Goal: Transaction & Acquisition: Obtain resource

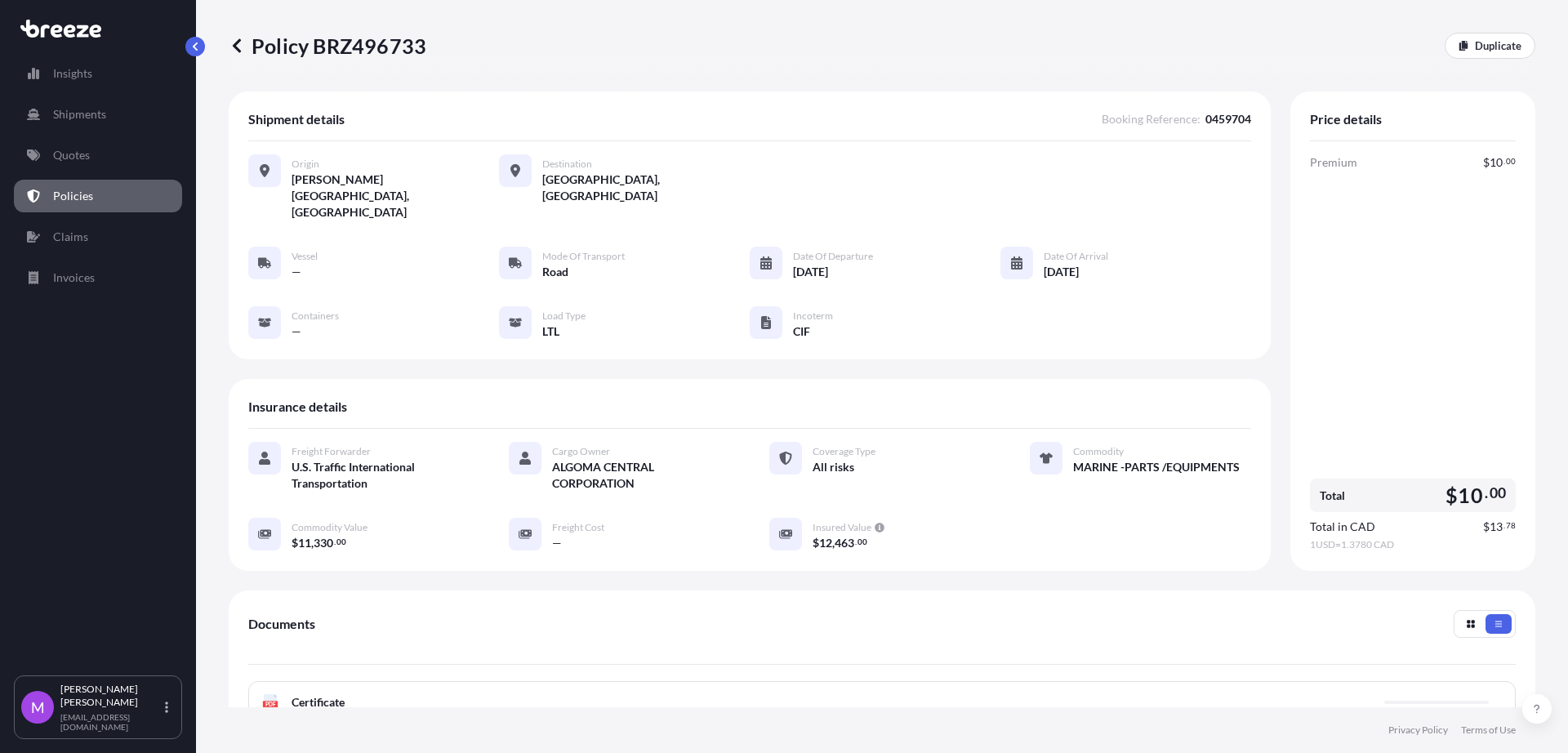
scroll to position [230, 0]
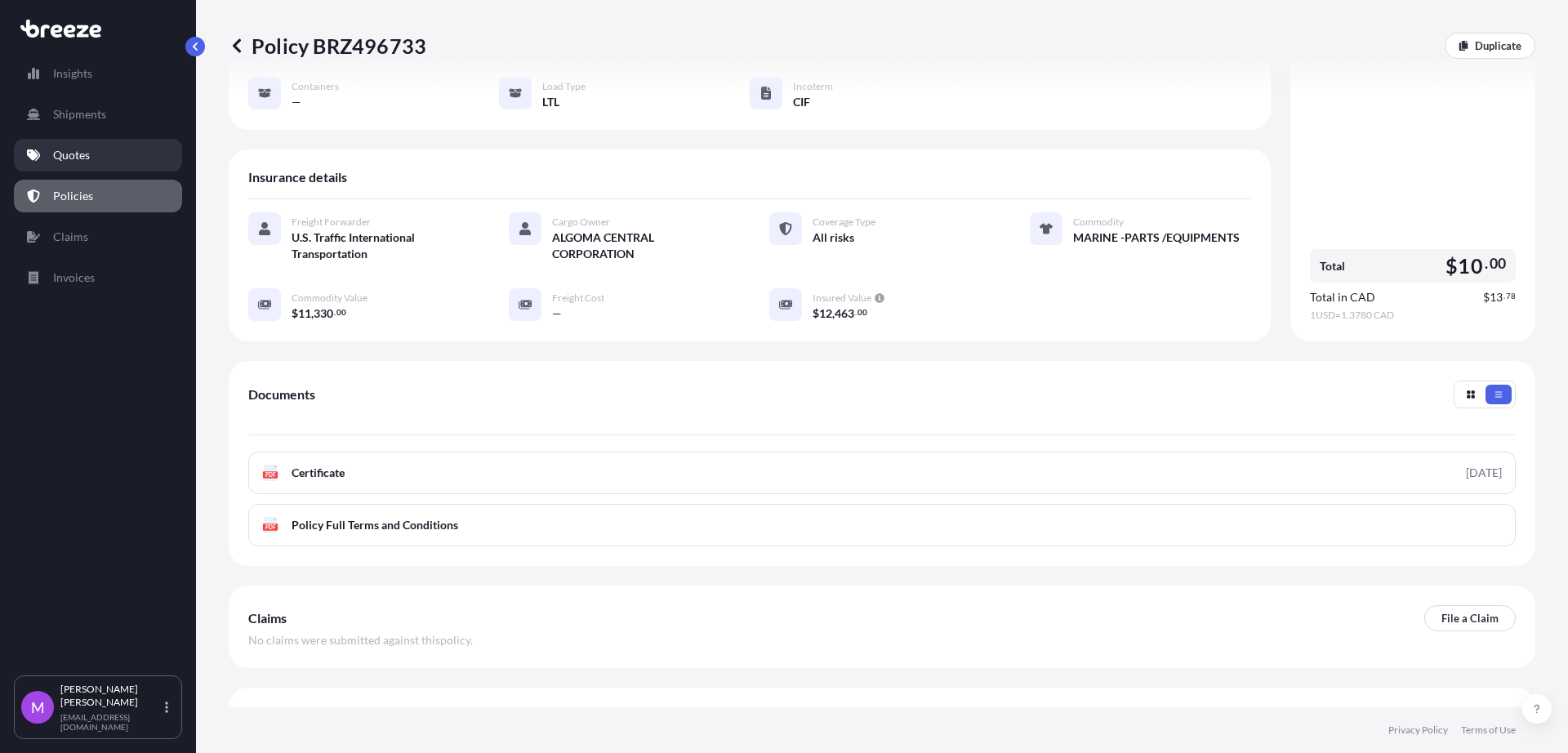
click at [103, 154] on link "Quotes" at bounding box center [98, 156] width 168 height 32
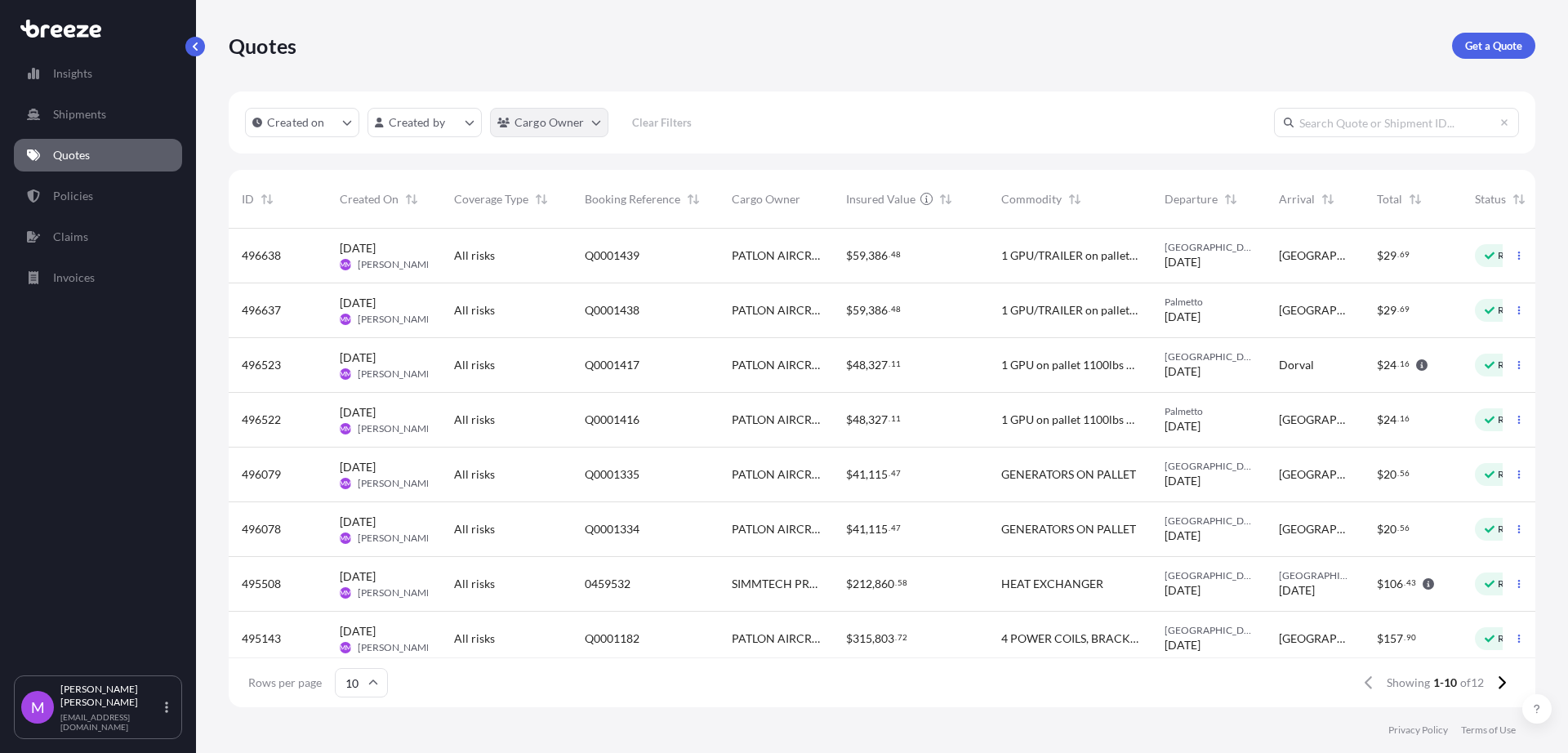
click at [590, 129] on html "Insights Shipments Quotes Policies Claims Invoices M [PERSON_NAME] [EMAIL_ADDRE…" at bounding box center [784, 376] width 1568 height 753
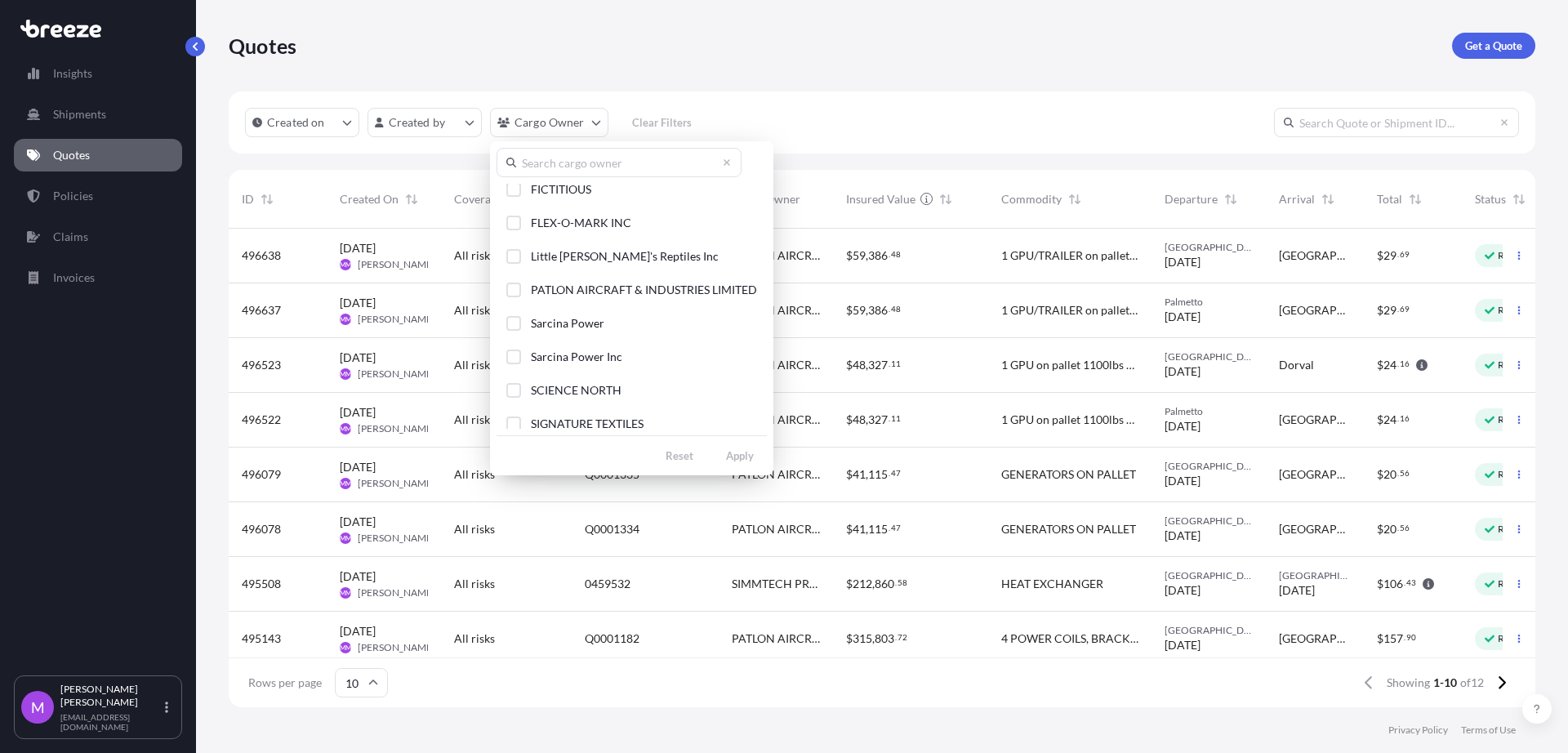
scroll to position [388, 0]
click at [514, 379] on div "Select Option" at bounding box center [513, 380] width 14 height 14
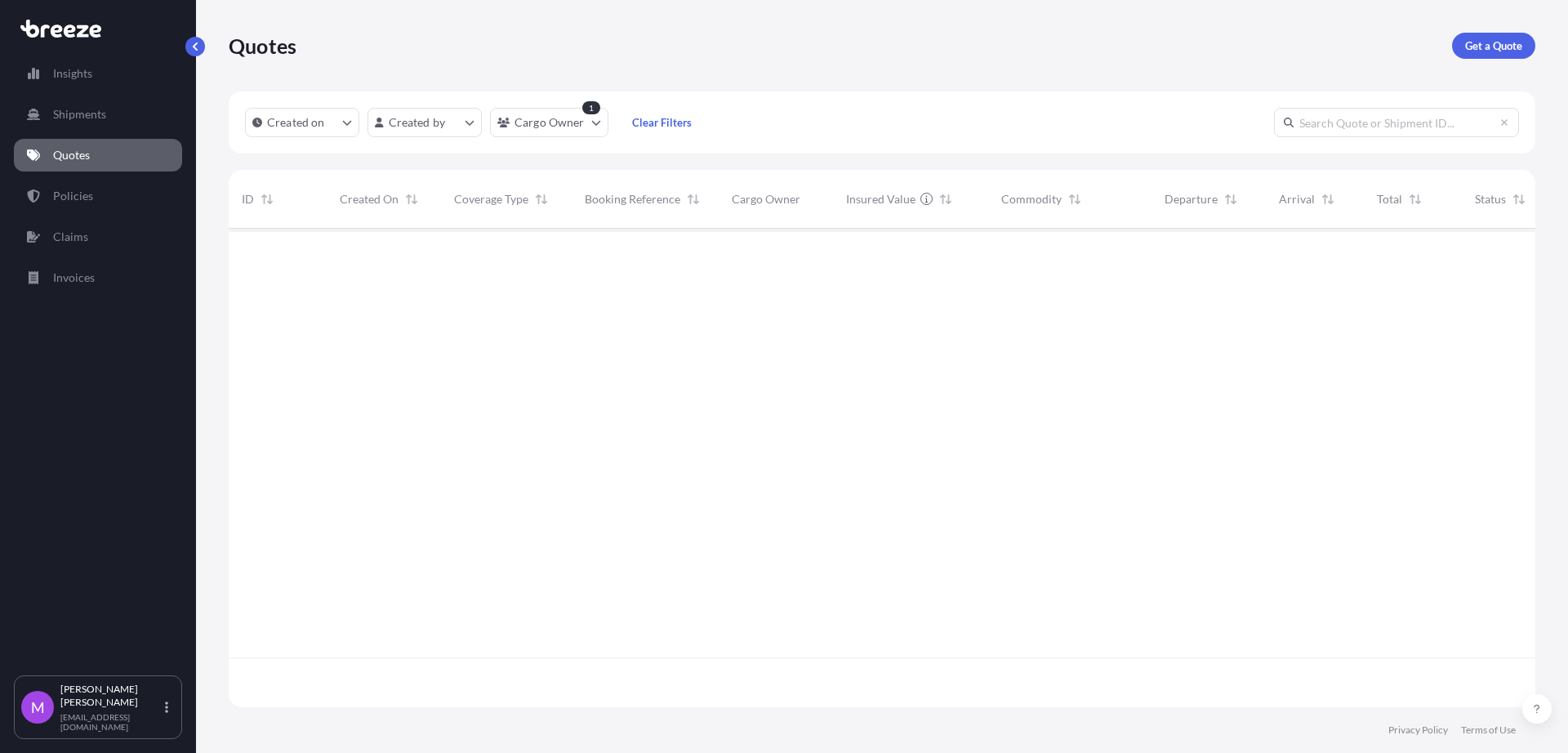
scroll to position [522, 1291]
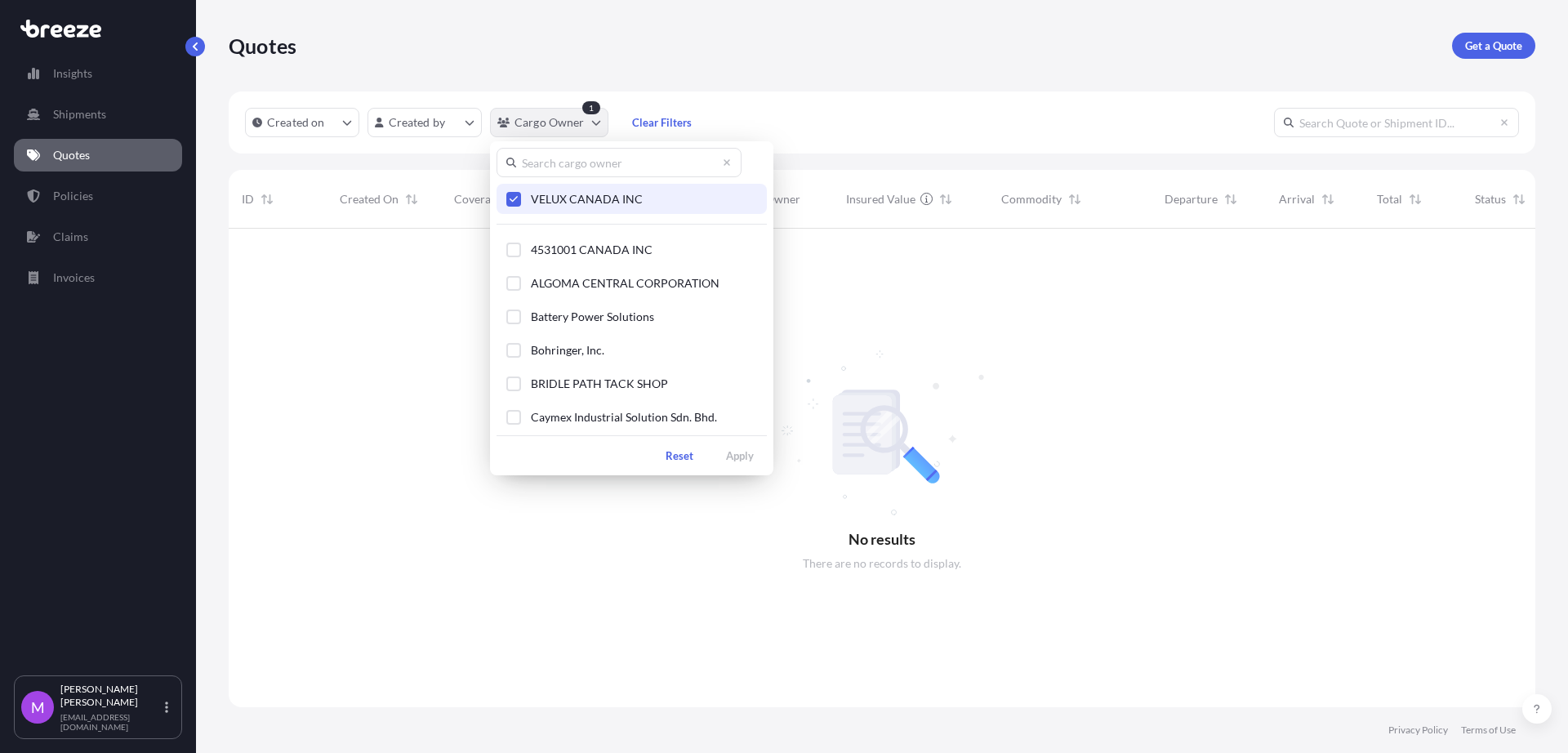
click at [580, 131] on html "Insights Shipments Quotes Policies Claims Invoices M [PERSON_NAME] [EMAIL_ADDRE…" at bounding box center [784, 376] width 1568 height 753
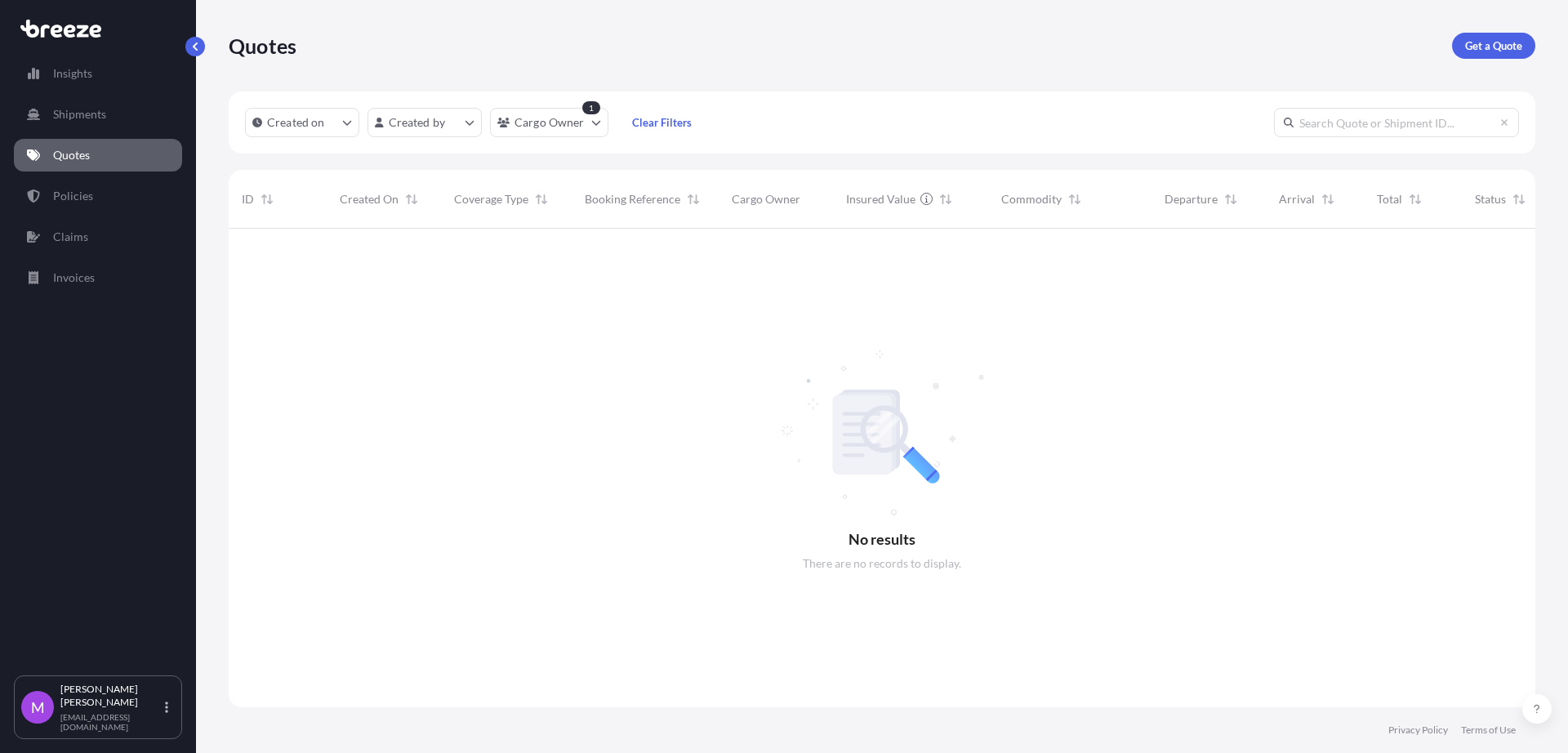
click at [339, 532] on html "Insights Shipments Quotes Policies Claims Invoices M [PERSON_NAME] [EMAIL_ADDRE…" at bounding box center [784, 376] width 1568 height 753
click at [101, 191] on link "Policies" at bounding box center [98, 196] width 168 height 32
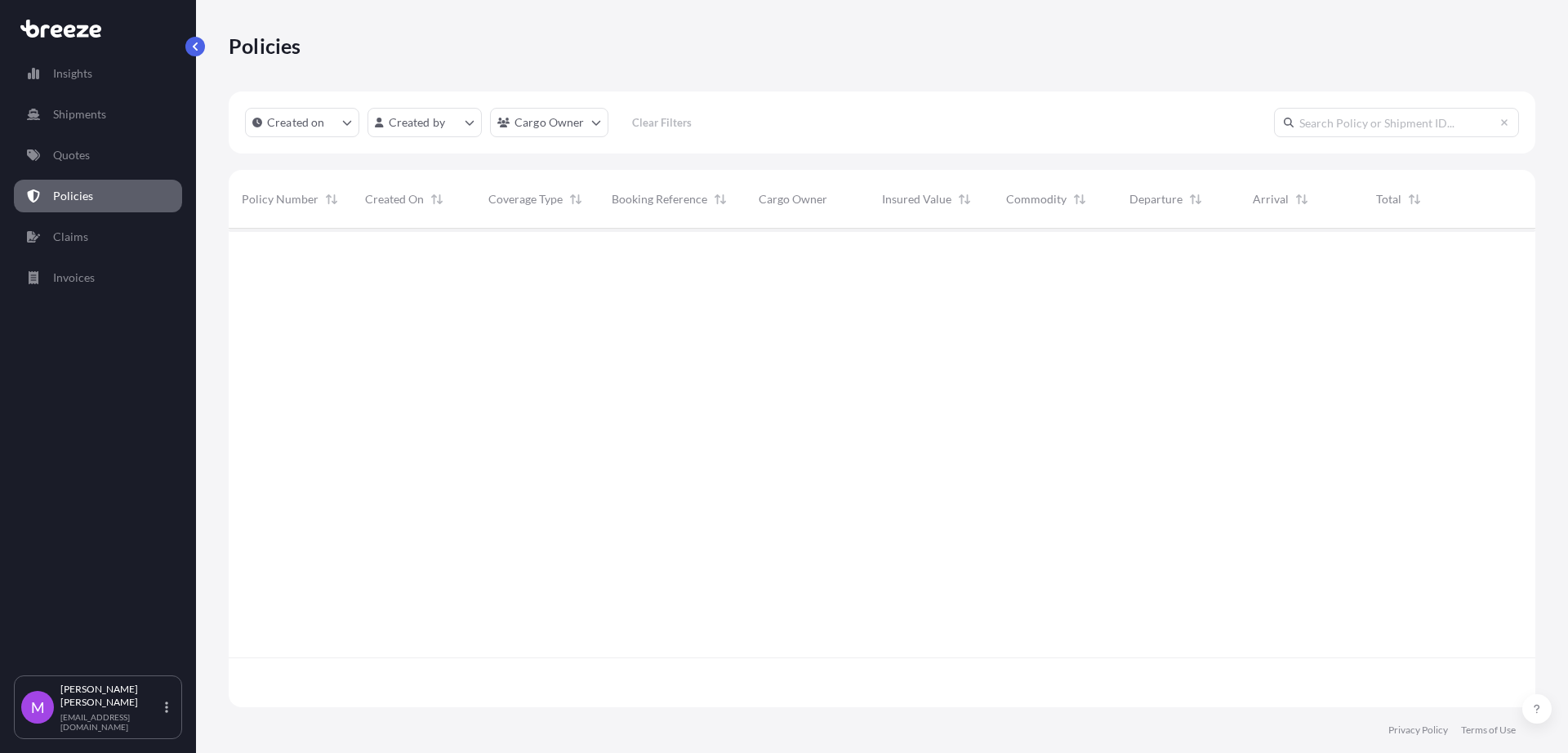
scroll to position [472, 1291]
click at [84, 169] on link "Quotes" at bounding box center [98, 156] width 168 height 32
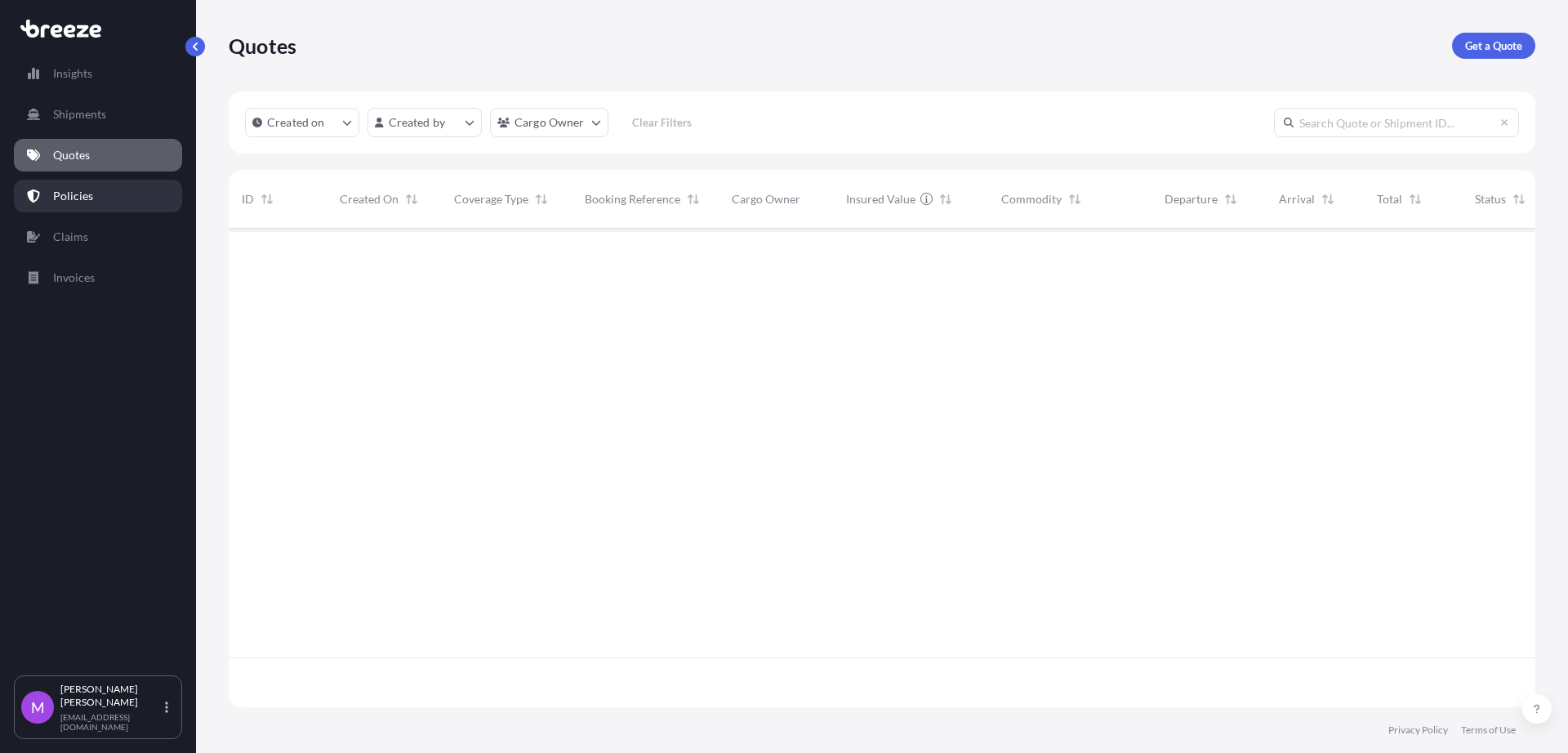
scroll to position [472, 1291]
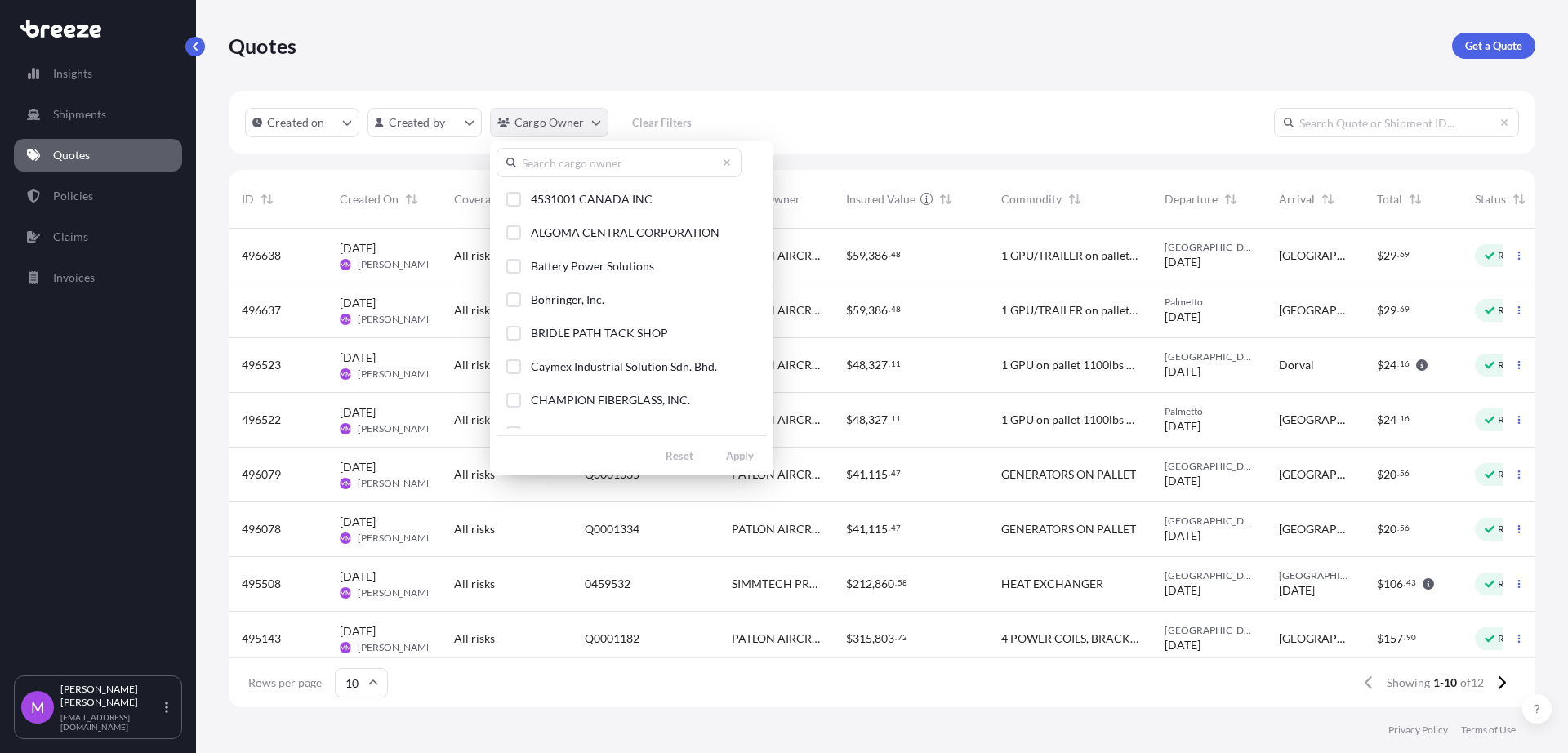
click at [594, 129] on html "Insights Shipments Quotes Policies Claims Invoices M [PERSON_NAME] [EMAIL_ADDRE…" at bounding box center [784, 376] width 1568 height 753
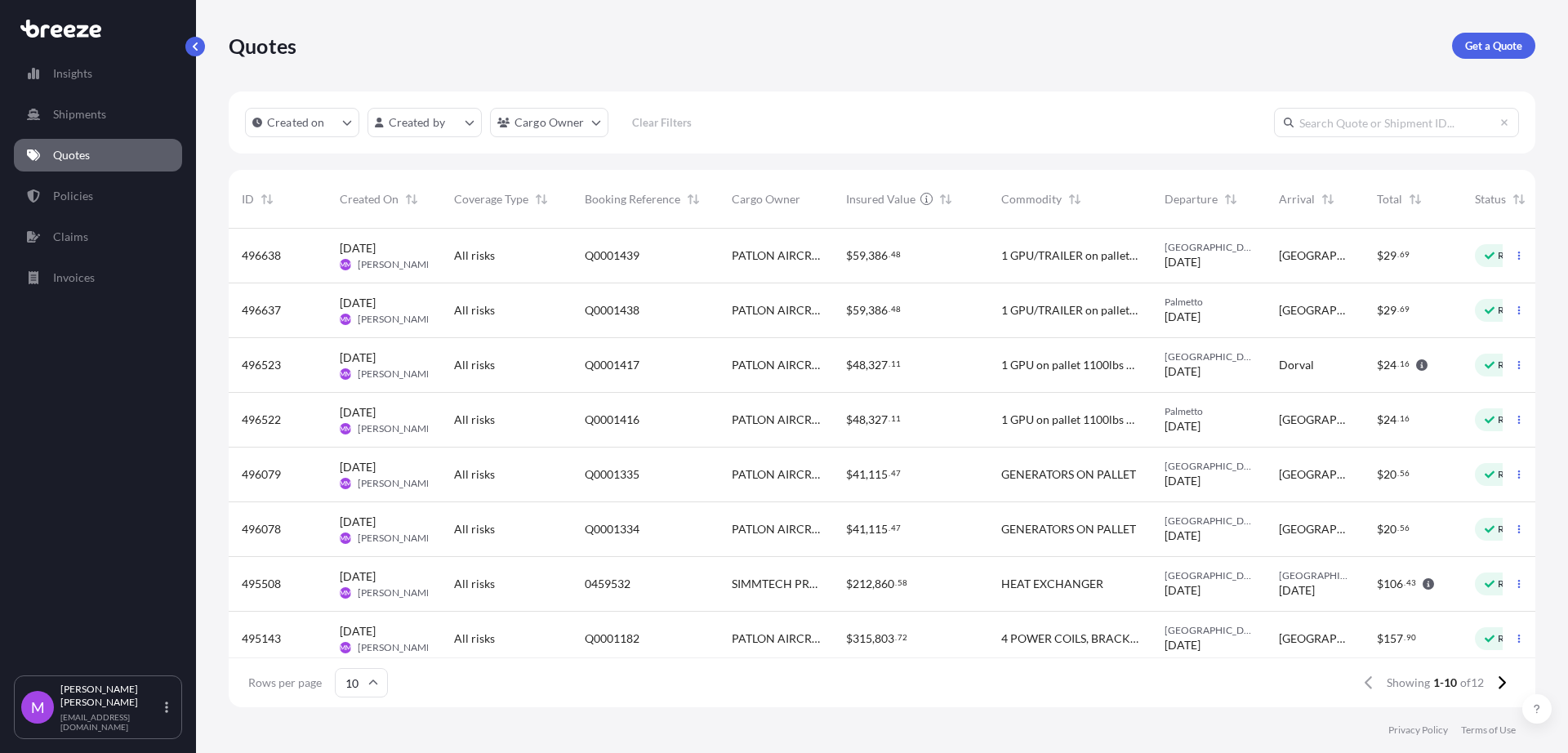
click at [601, 122] on html "Insights Shipments Quotes Policies Claims Invoices M [PERSON_NAME] [EMAIL_ADDRE…" at bounding box center [784, 376] width 1568 height 753
click at [600, 128] on html "Insights Shipments Quotes Policies Claims Invoices M [PERSON_NAME] [EMAIL_ADDRE…" at bounding box center [784, 376] width 1568 height 753
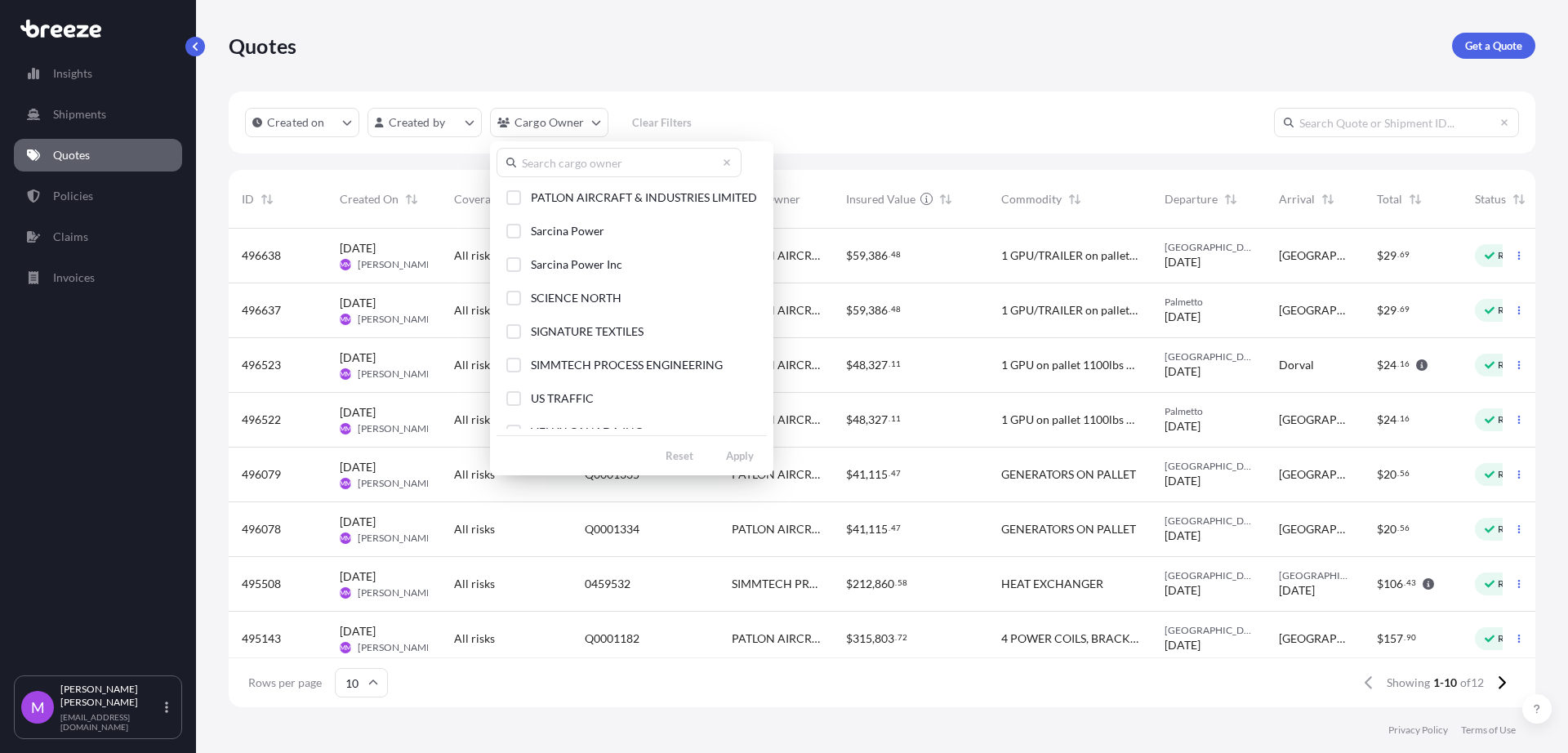
scroll to position [388, 0]
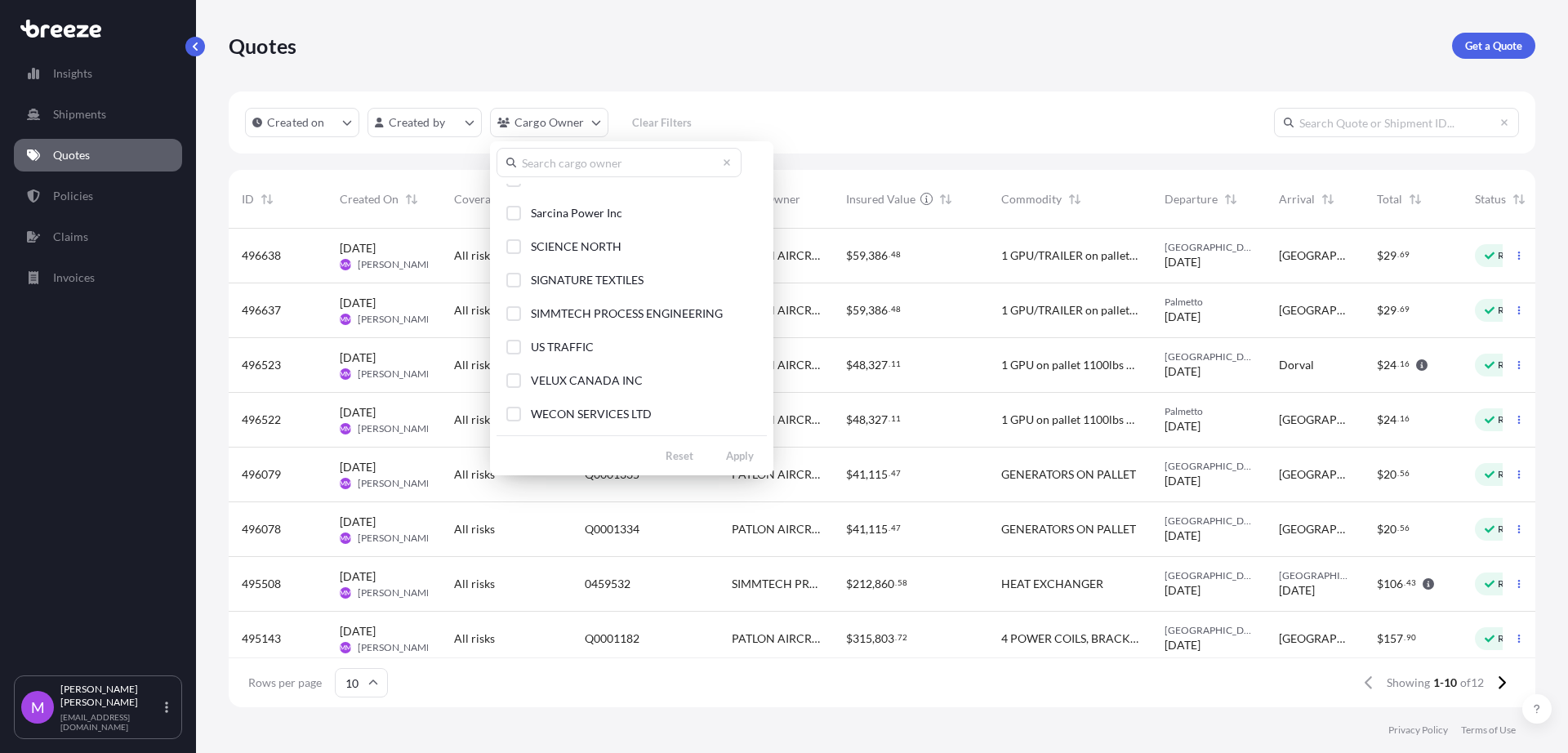
drag, startPoint x: 518, startPoint y: 380, endPoint x: 584, endPoint y: 397, distance: 68.2
click at [520, 380] on div "Select Option" at bounding box center [513, 380] width 14 height 14
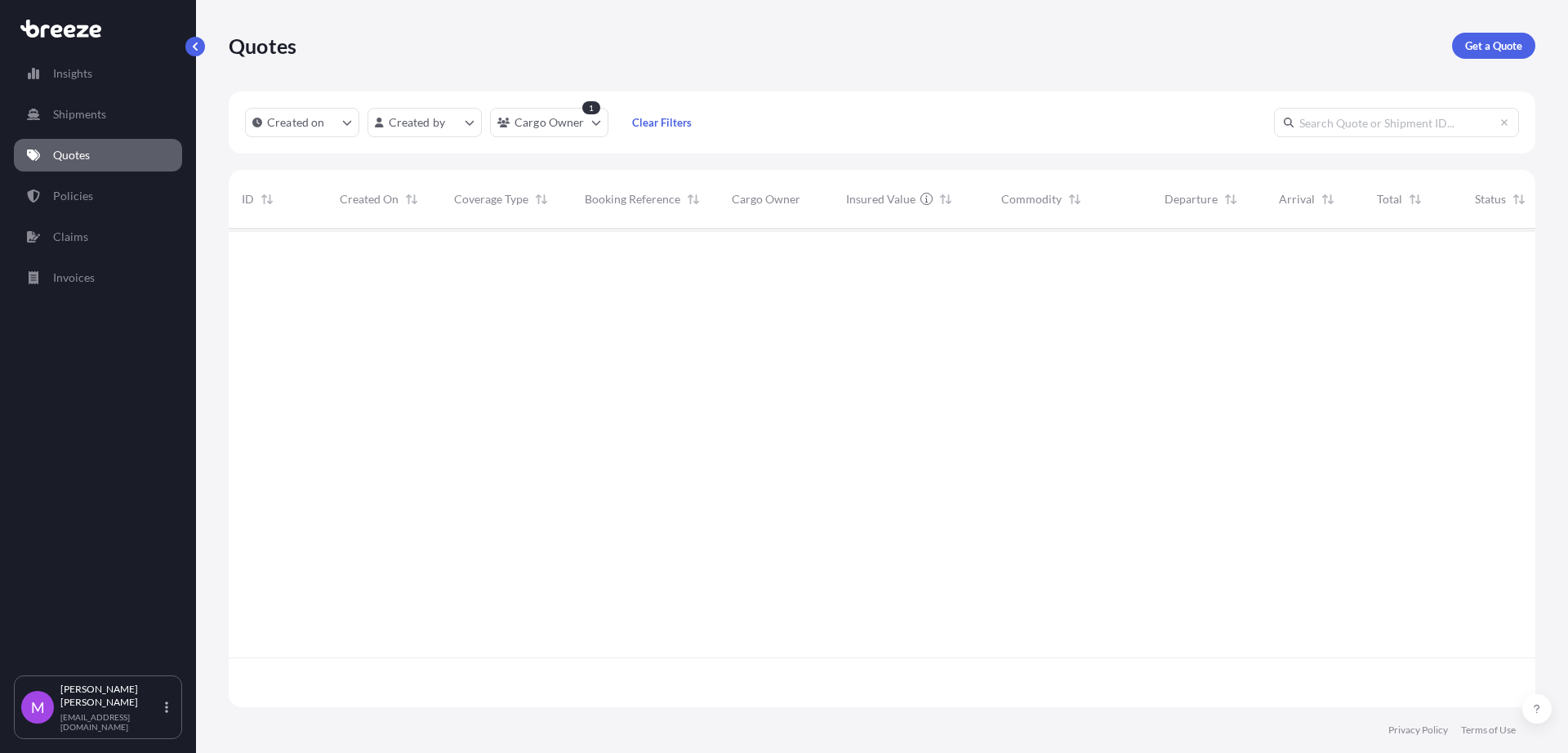
scroll to position [522, 1291]
click at [112, 192] on link "Policies" at bounding box center [98, 196] width 168 height 32
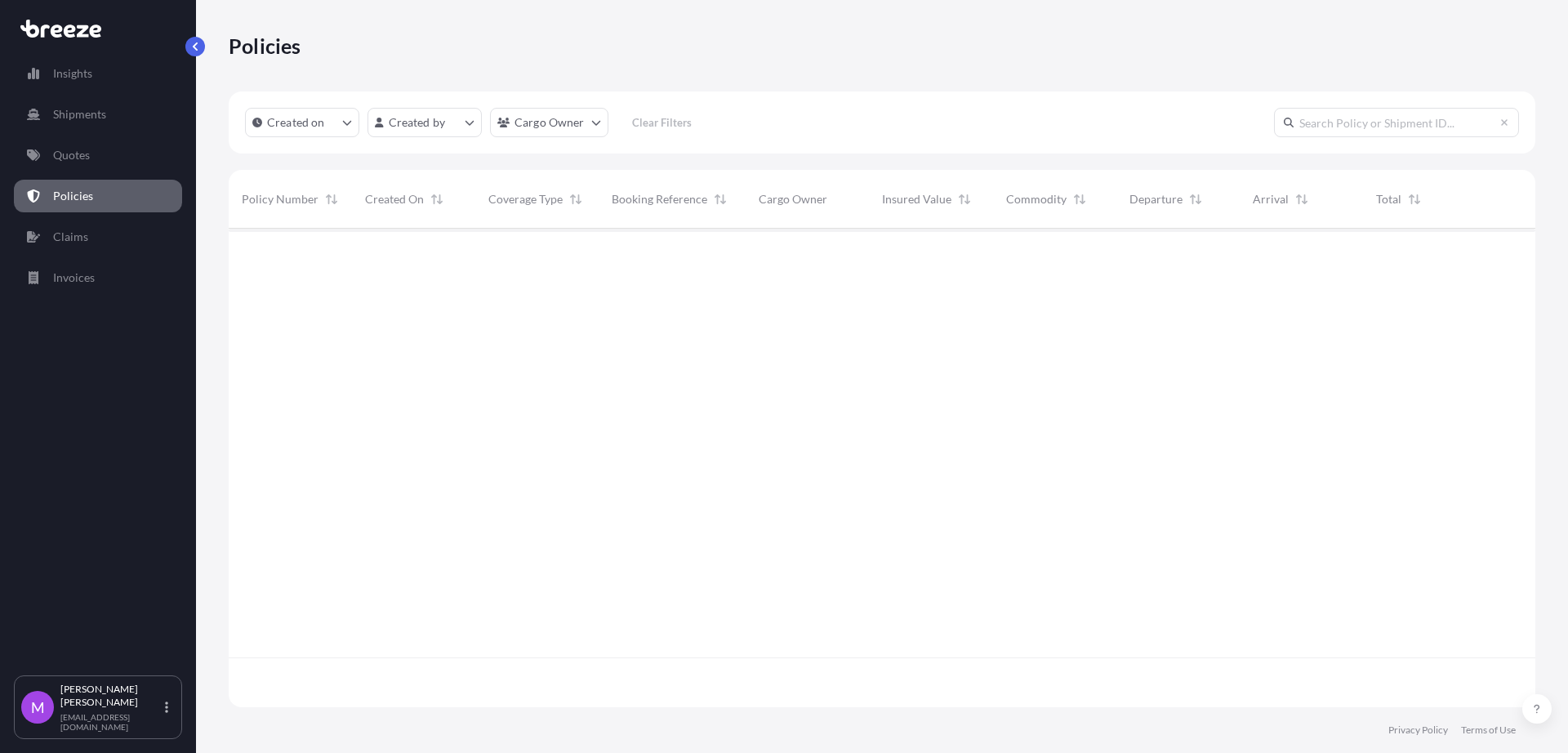
scroll to position [472, 1291]
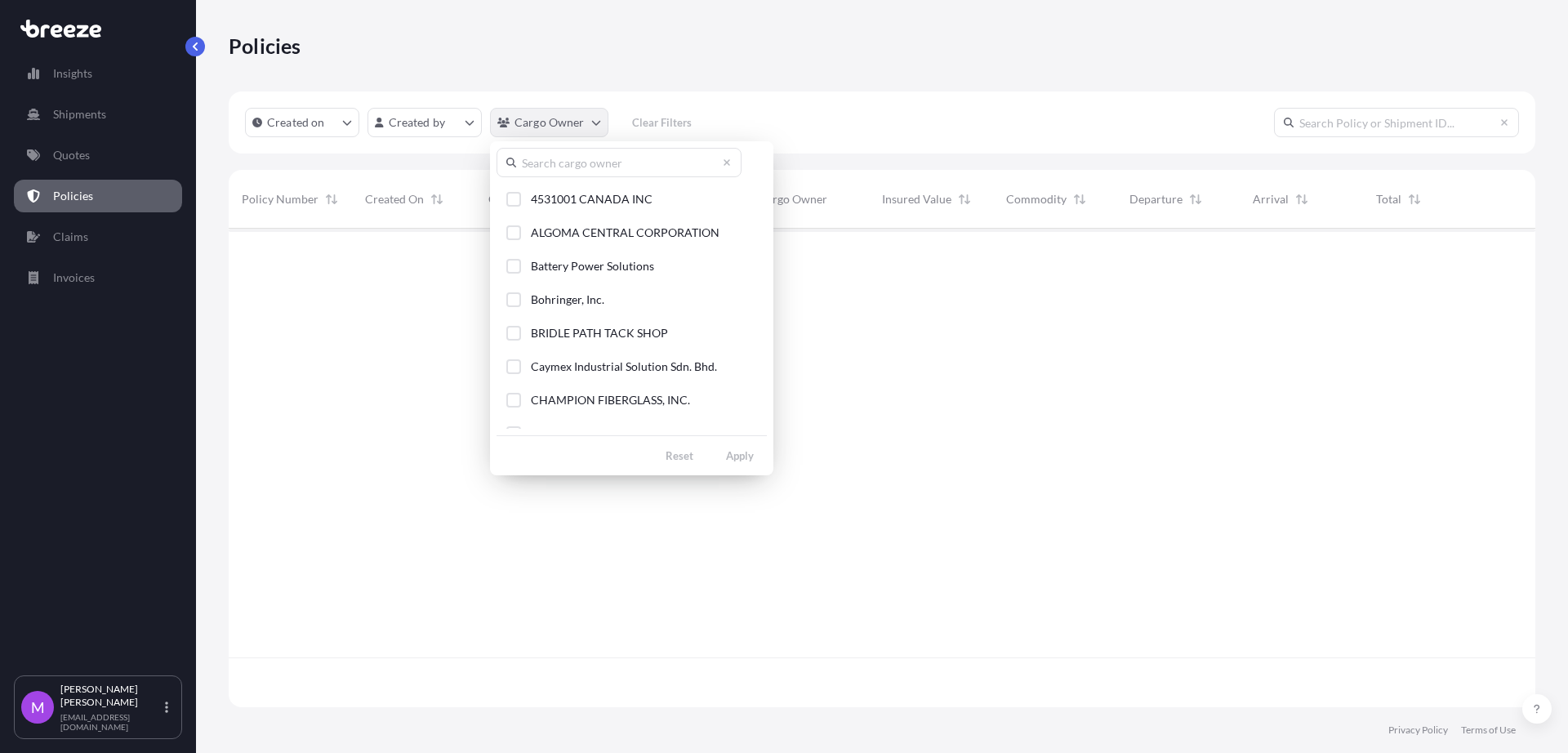
click at [594, 127] on html "Insights Shipments Quotes Policies Claims Invoices M [PERSON_NAME] [EMAIL_ADDRE…" at bounding box center [784, 376] width 1568 height 753
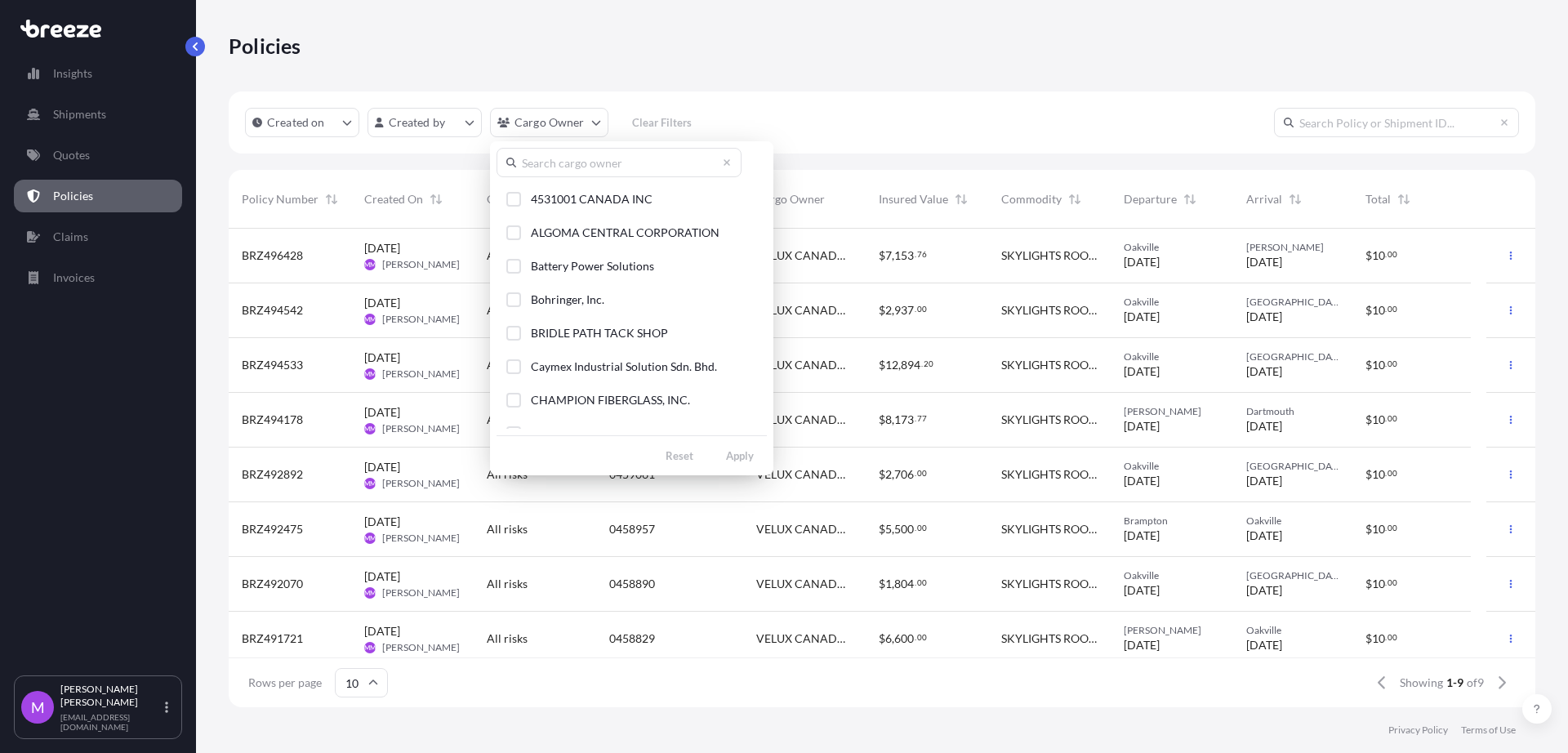
scroll to position [388, 0]
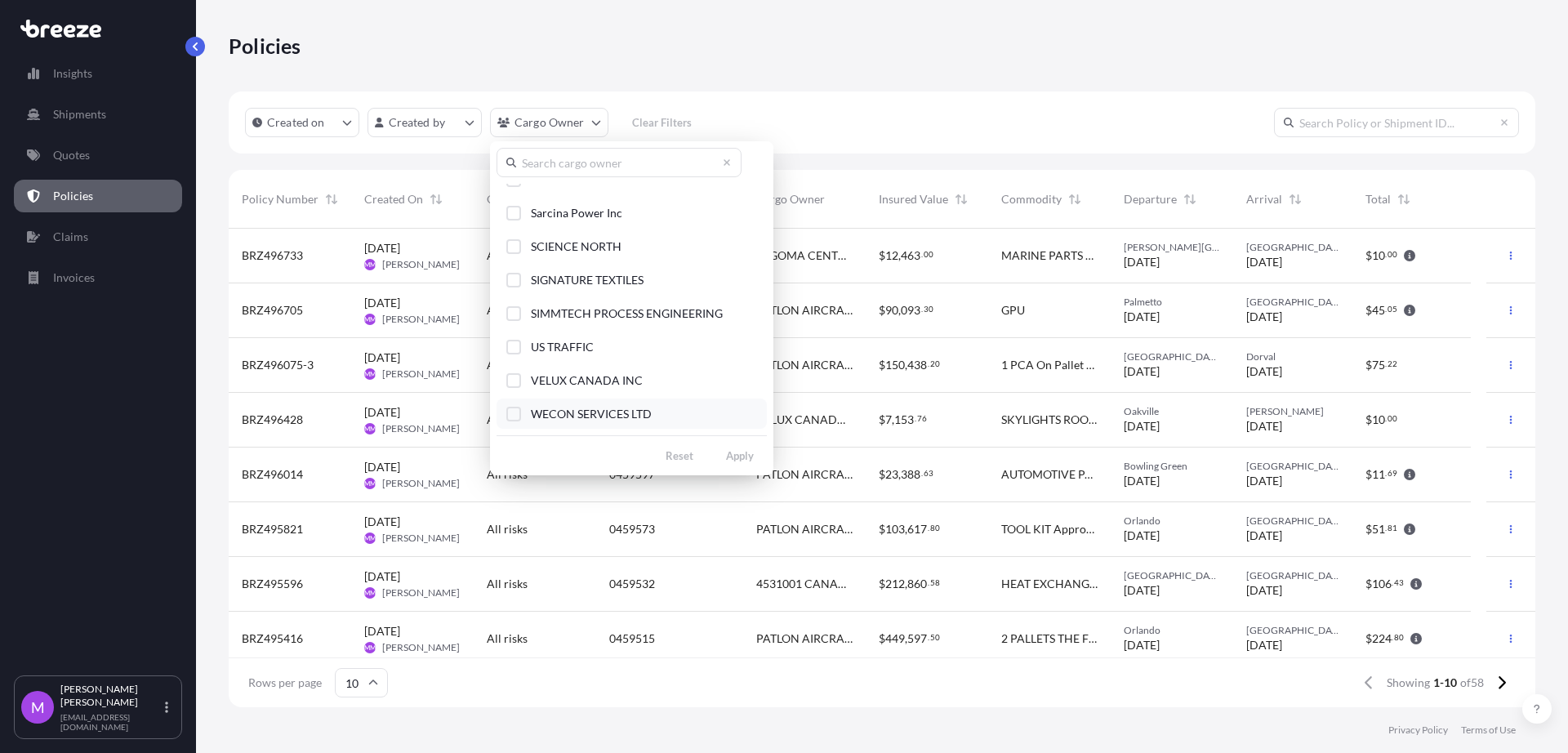
drag, startPoint x: 509, startPoint y: 381, endPoint x: 644, endPoint y: 427, distance: 142.6
click at [510, 381] on div "Select Option" at bounding box center [513, 380] width 14 height 14
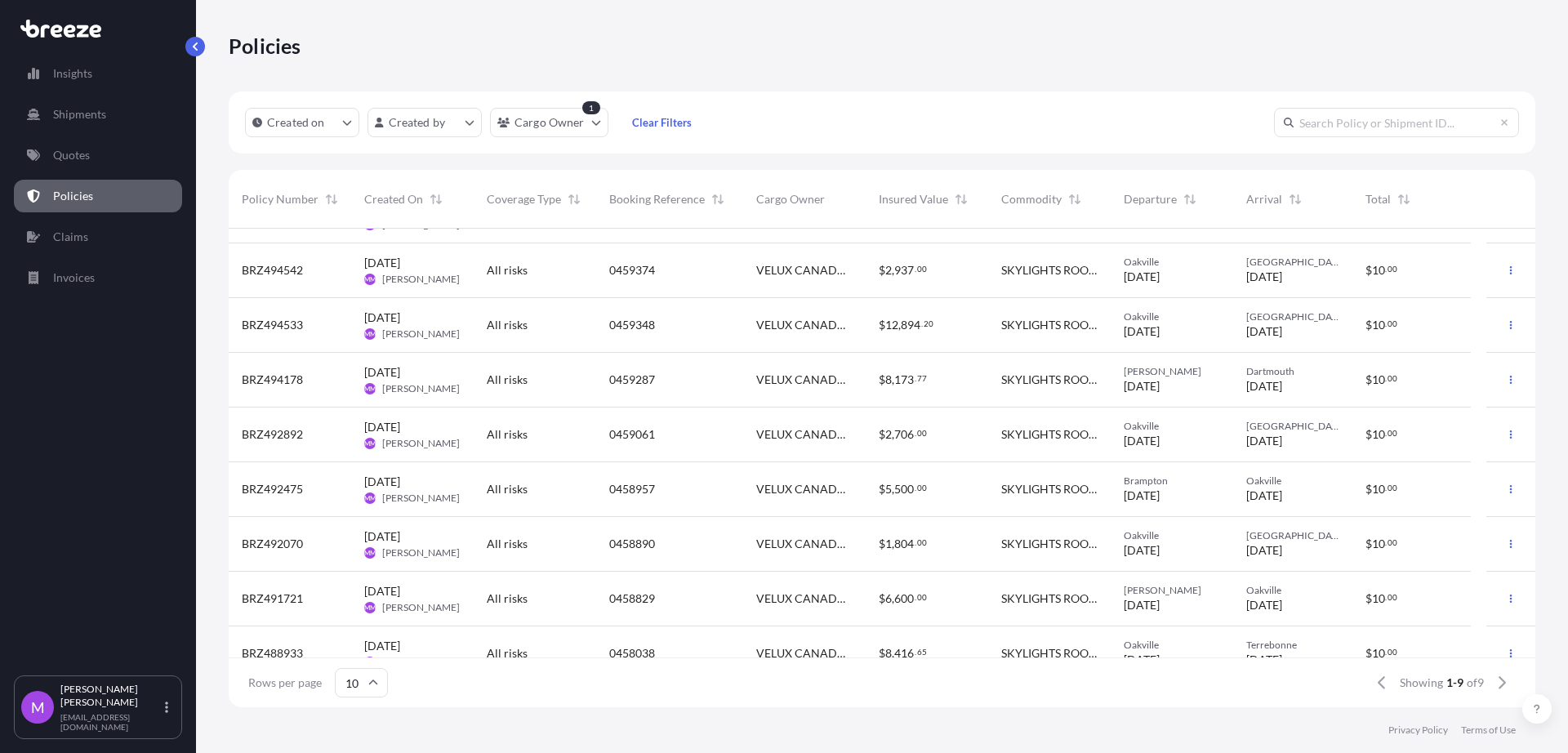
scroll to position [0, 0]
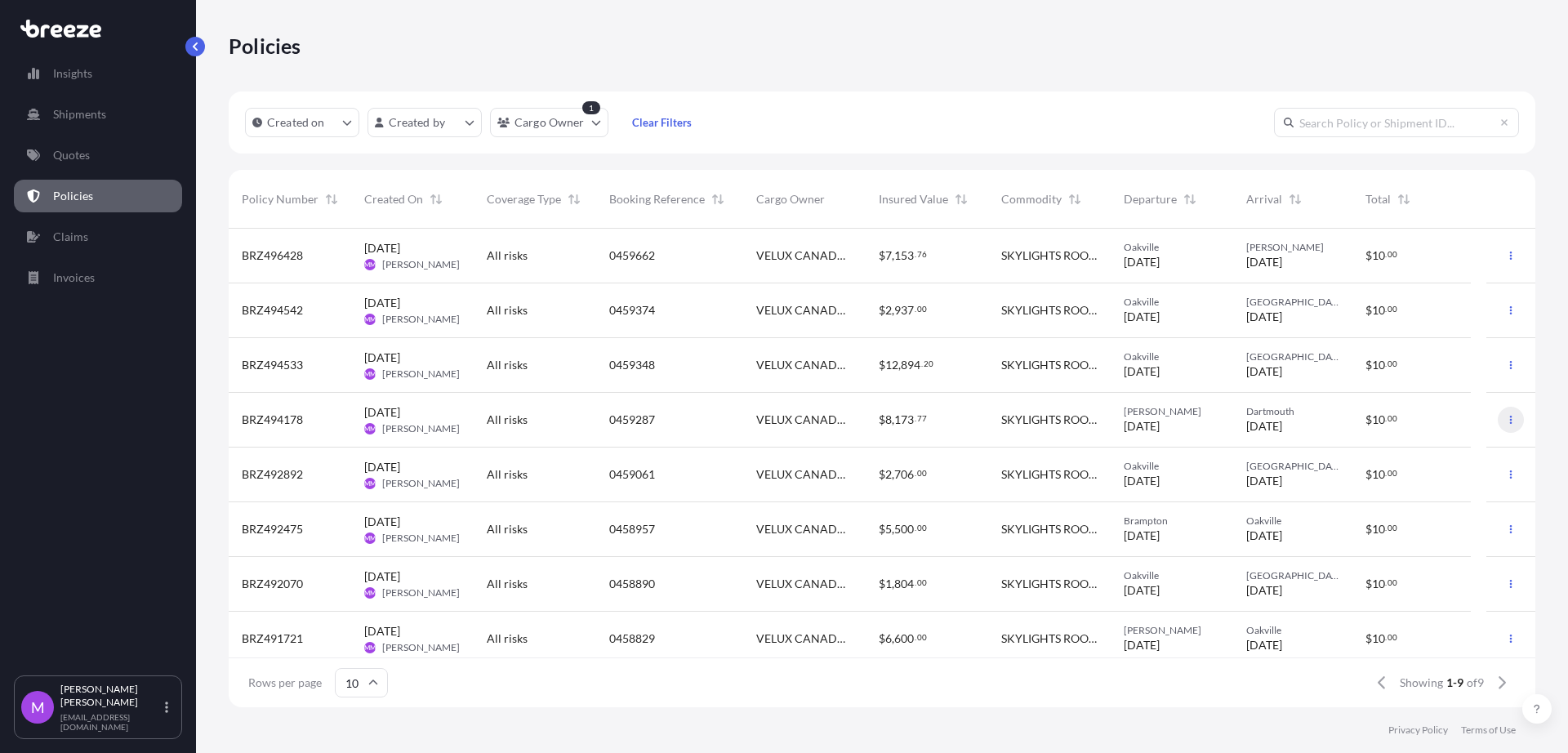
click at [1497, 427] on button "button" at bounding box center [1510, 419] width 26 height 26
click at [1407, 418] on p "Duplicate quote" at bounding box center [1406, 423] width 82 height 16
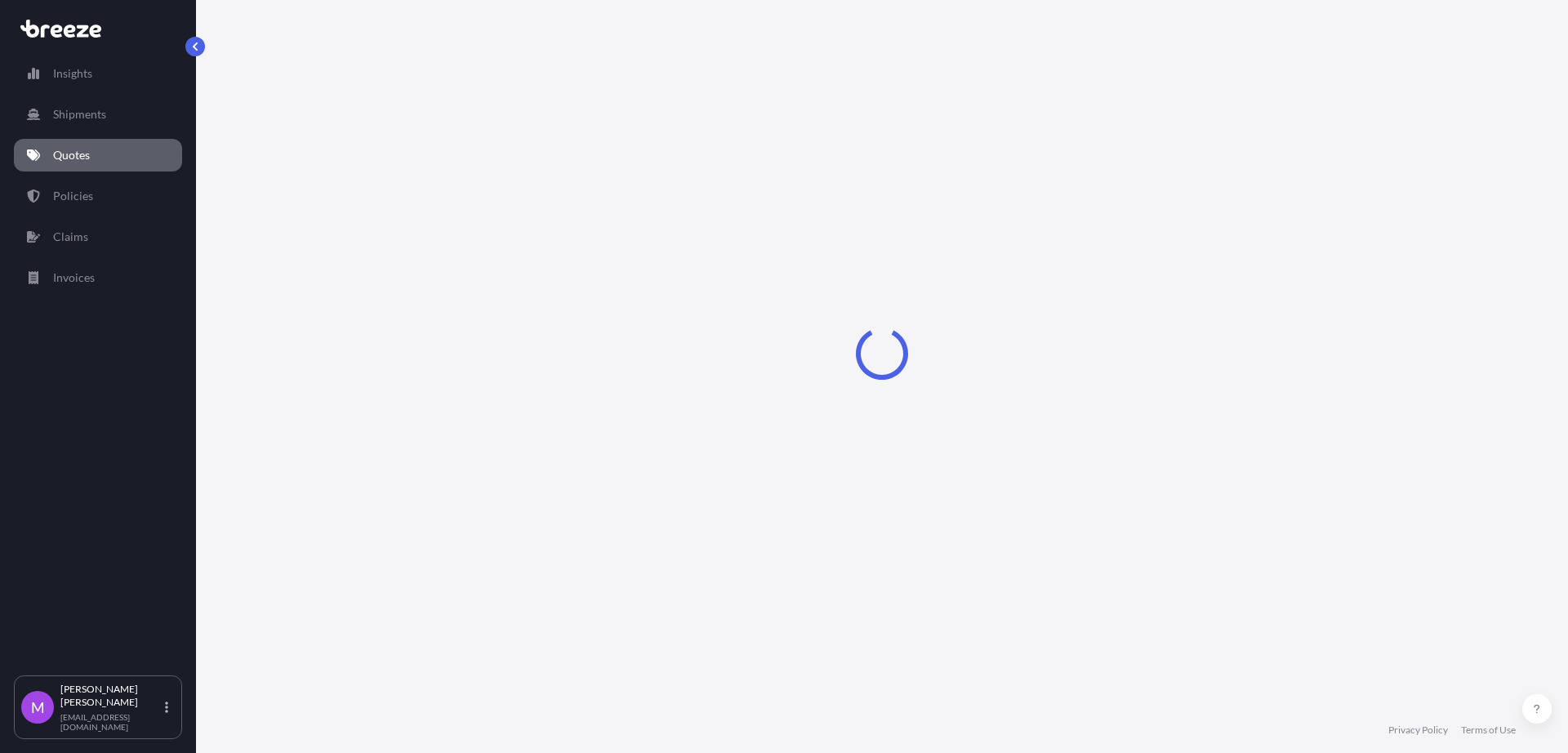
select select "Road"
select select "1"
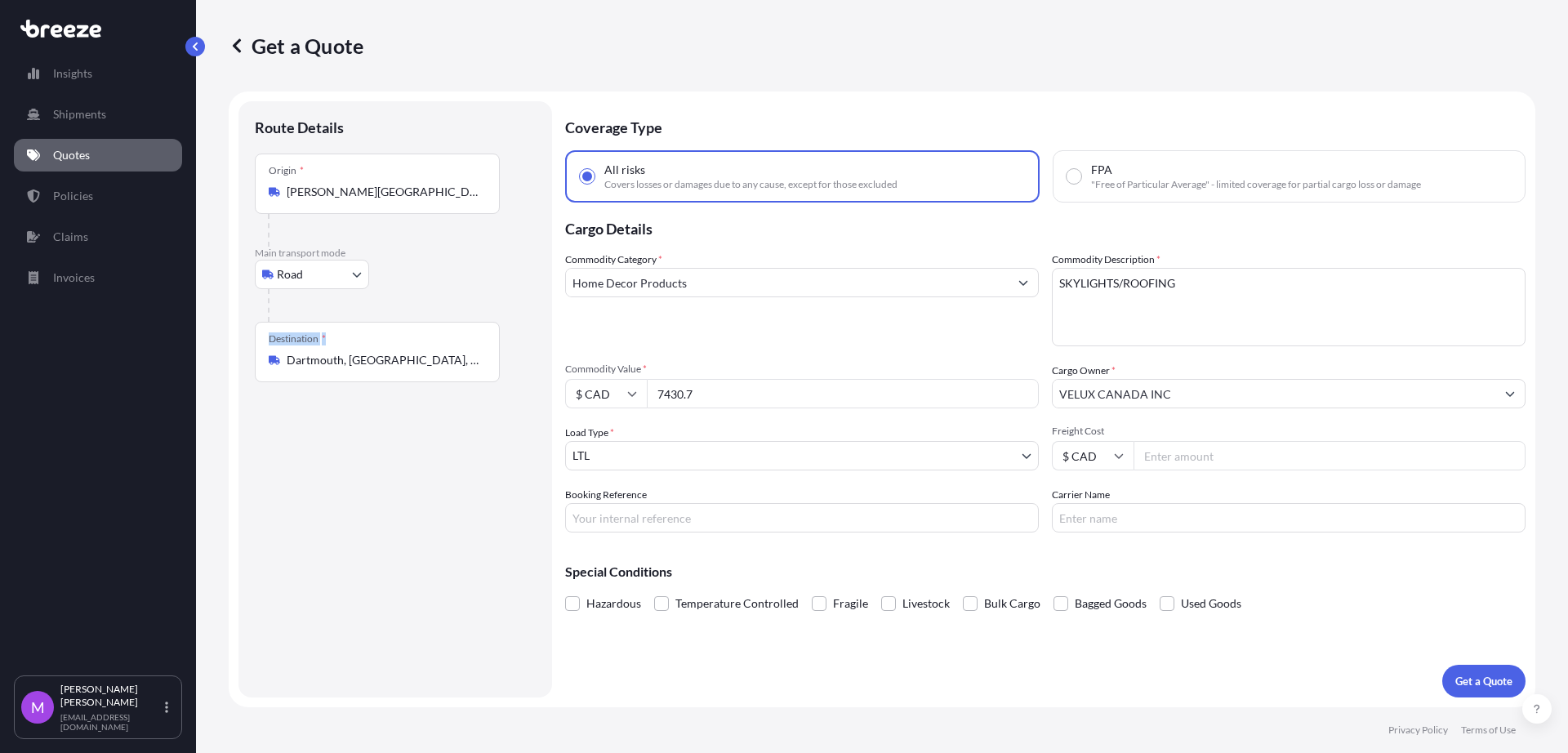
drag, startPoint x: 441, startPoint y: 368, endPoint x: 237, endPoint y: 364, distance: 204.0
click at [237, 364] on form "Route Details Place of loading Road Road Rail Origin * [PERSON_NAME][GEOGRAPHIC…" at bounding box center [882, 400] width 1307 height 617
click at [416, 358] on input "Dartmouth, [GEOGRAPHIC_DATA], [GEOGRAPHIC_DATA]" at bounding box center [383, 360] width 193 height 16
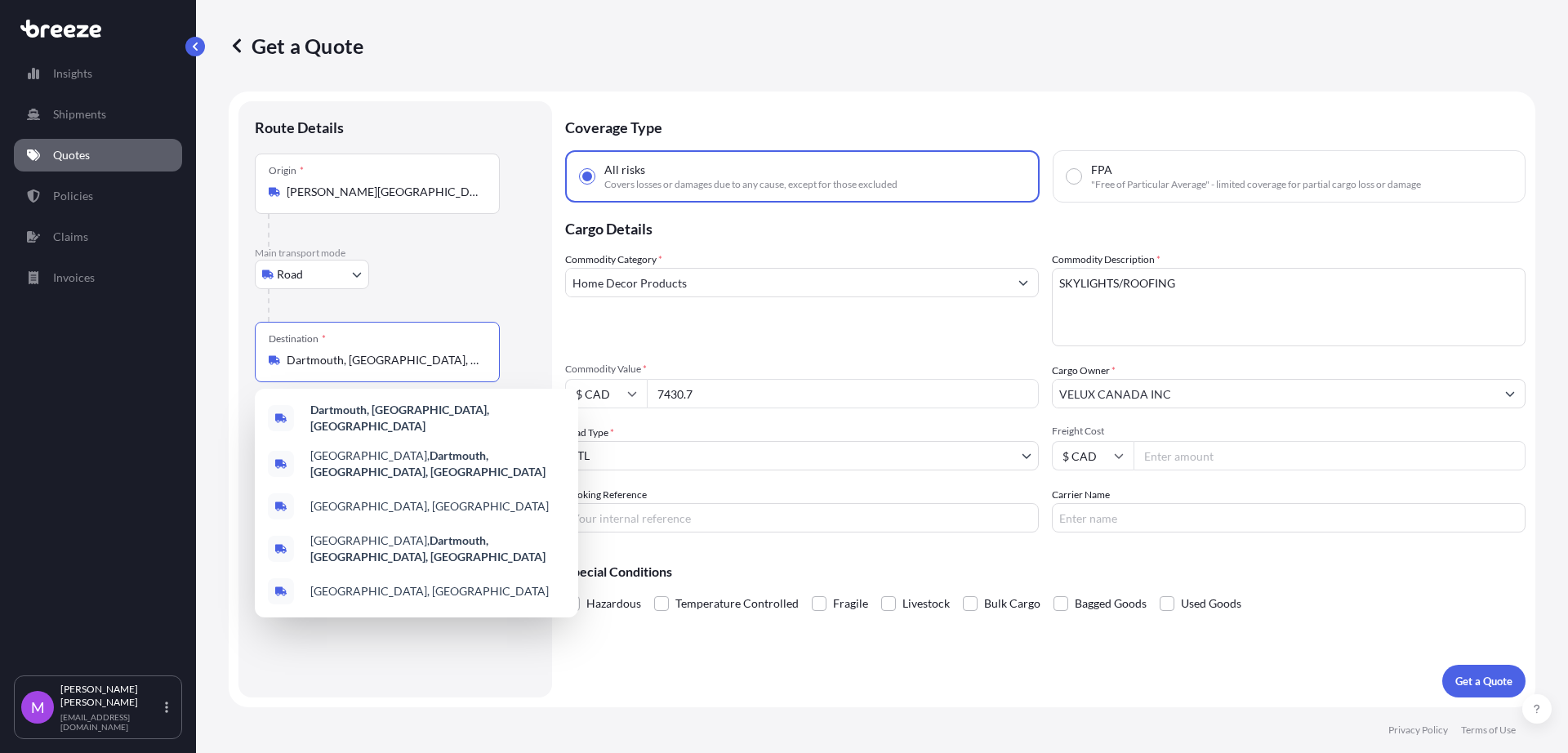
click at [403, 364] on input "Dartmouth, [GEOGRAPHIC_DATA], [GEOGRAPHIC_DATA]" at bounding box center [383, 360] width 193 height 16
drag, startPoint x: 444, startPoint y: 361, endPoint x: 261, endPoint y: 371, distance: 183.3
click at [261, 371] on div "Destination * [GEOGRAPHIC_DATA], [GEOGRAPHIC_DATA], [GEOGRAPHIC_DATA]" at bounding box center [377, 351] width 245 height 60
paste input "RED DEER, AB T4P 4G6"
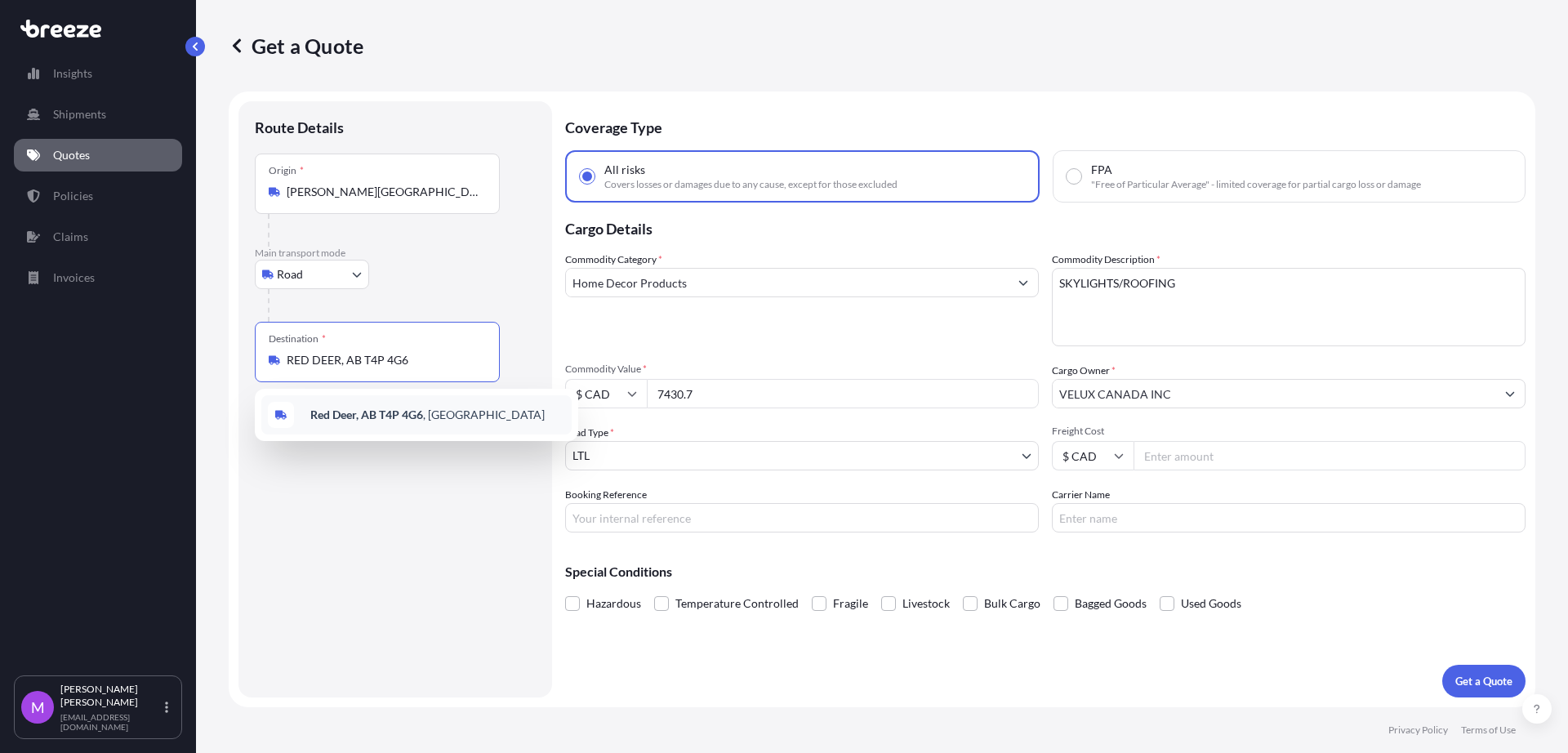
click at [388, 418] on b "Red Deer, AB T4P 4G6" at bounding box center [366, 414] width 113 height 14
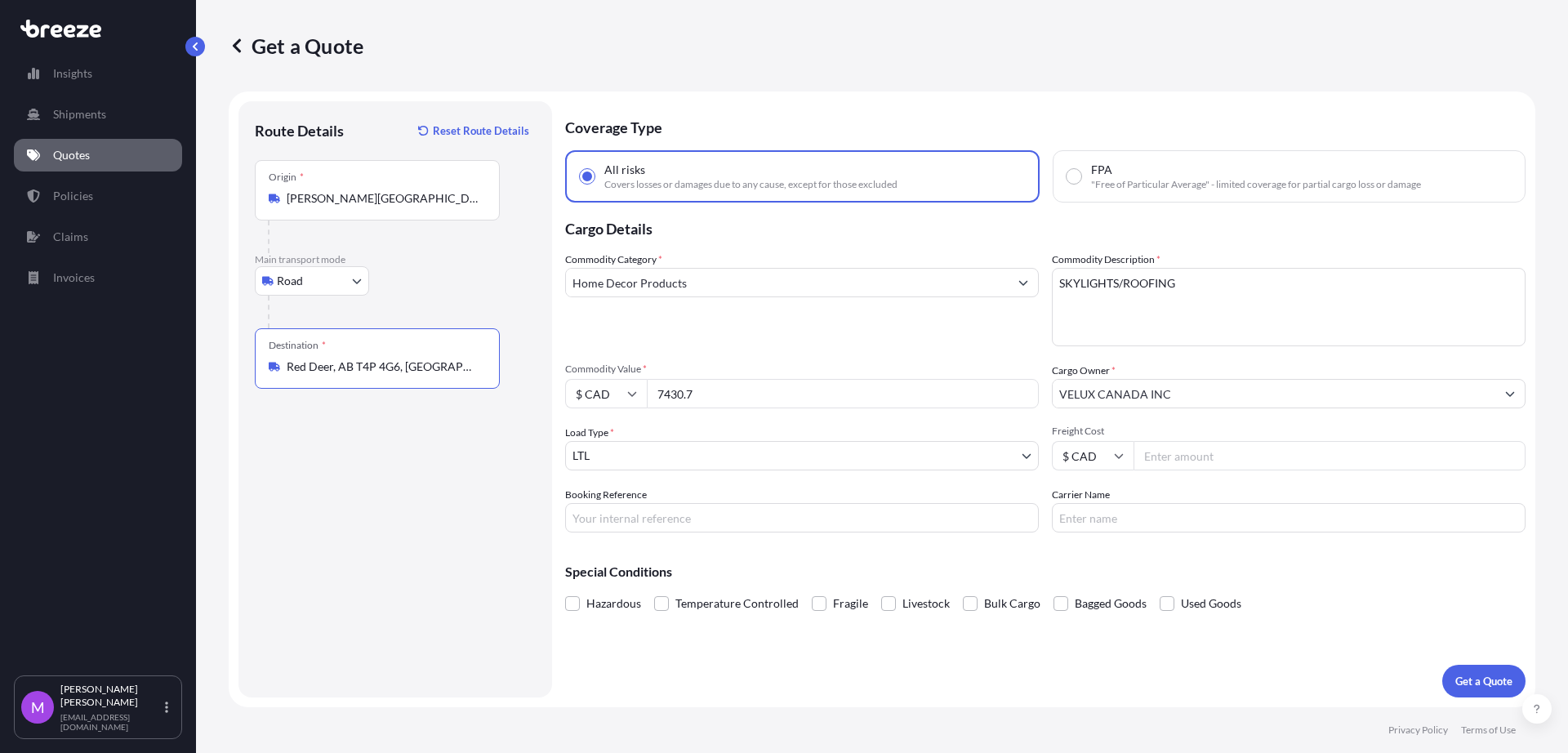
type input "Red Deer, AB T4P 4G6, [GEOGRAPHIC_DATA]"
click at [413, 559] on div "Route Details Reset Route Details Place of loading Road Road Rail Origin * [PER…" at bounding box center [395, 399] width 281 height 564
click at [1116, 303] on textarea "SKYLIGHTS/ROOFING" at bounding box center [1289, 307] width 474 height 78
drag, startPoint x: 764, startPoint y: 282, endPoint x: 772, endPoint y: 288, distance: 10.0
click at [764, 282] on input "Home Decor Products" at bounding box center [787, 282] width 443 height 30
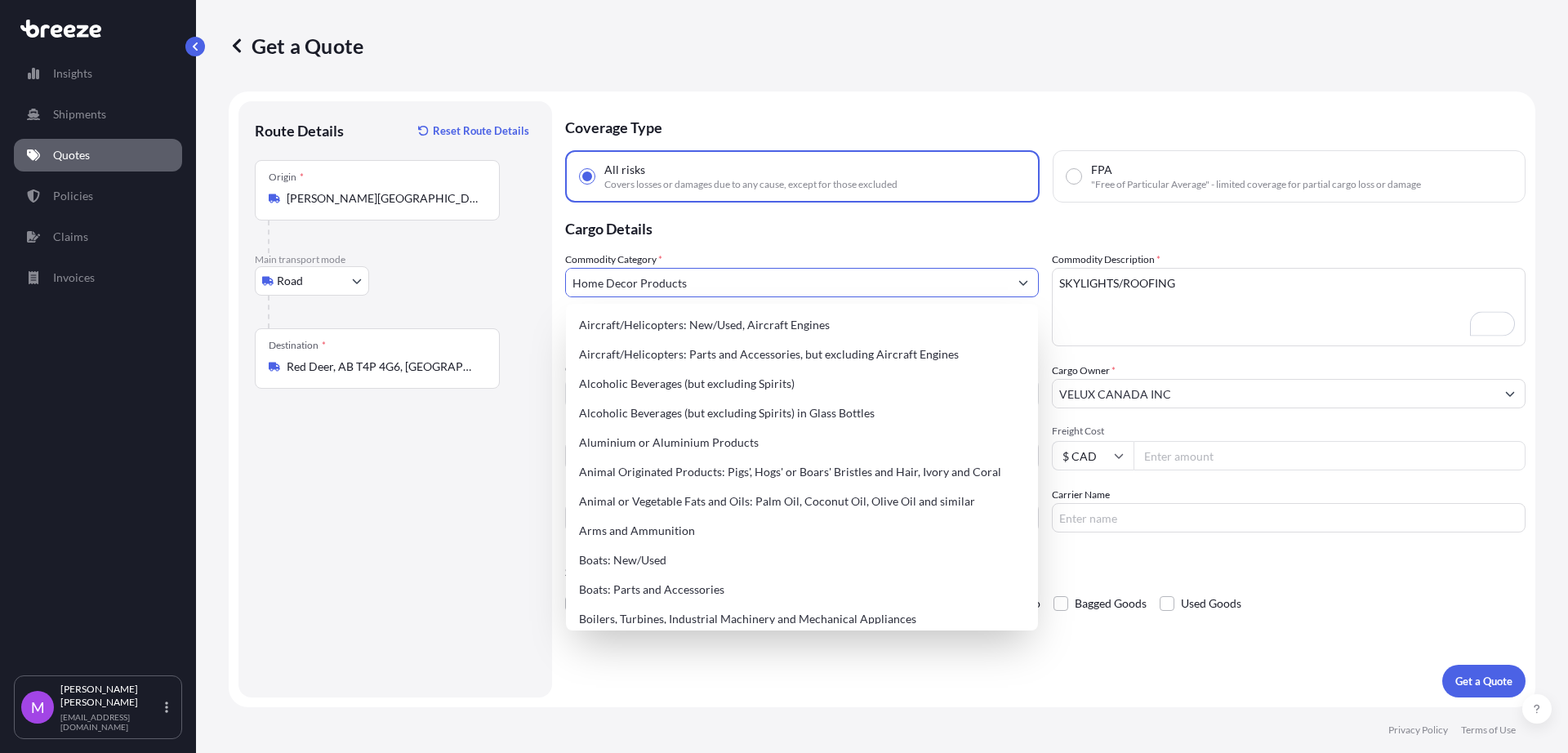
click at [311, 526] on div "Route Details Reset Route Details Place of loading Road Road Rail Origin * [PER…" at bounding box center [395, 399] width 281 height 564
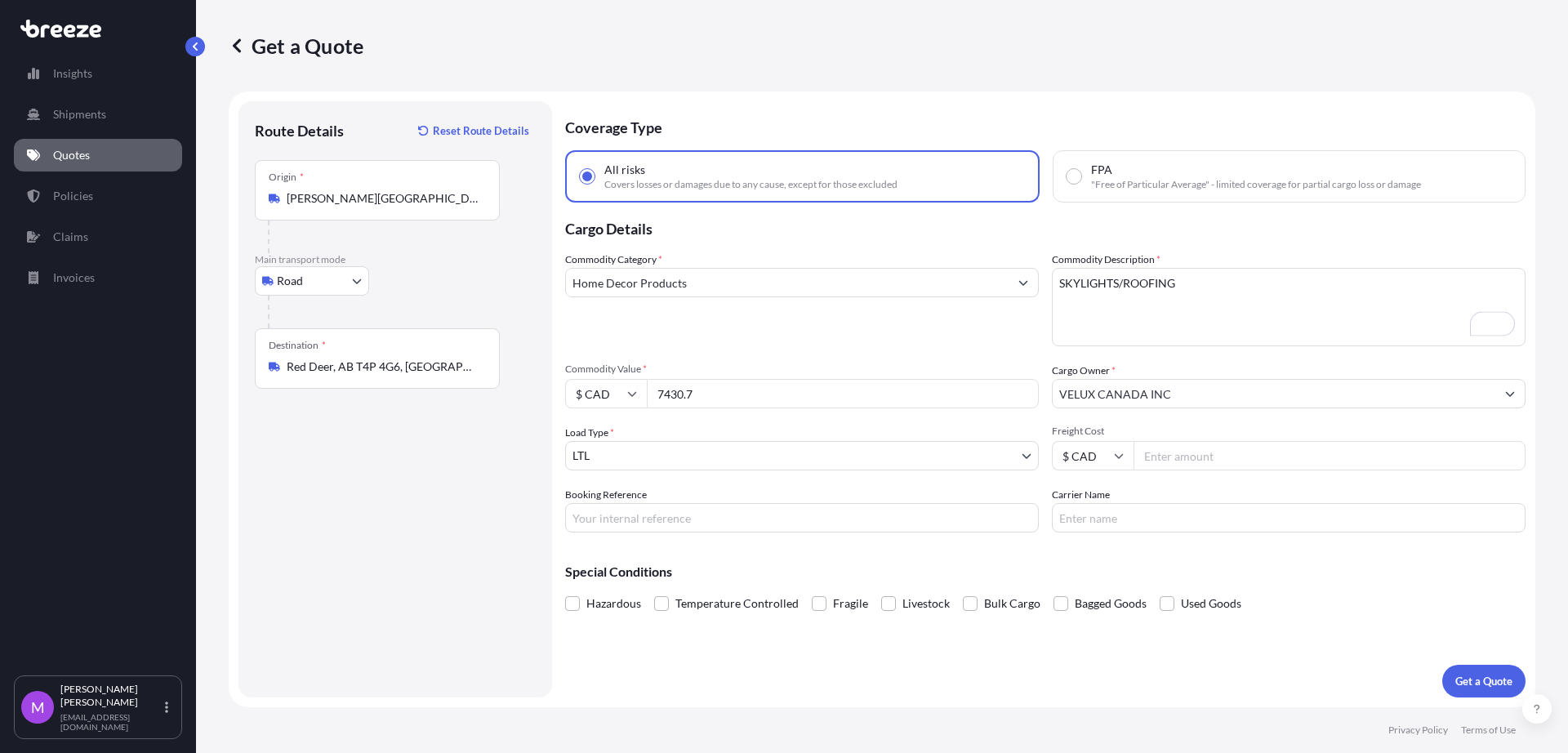
drag, startPoint x: 588, startPoint y: 516, endPoint x: 657, endPoint y: 502, distance: 70.4
click at [589, 516] on input "Booking Reference" at bounding box center [802, 517] width 474 height 30
paste input "0459721"
type input "0459721"
drag, startPoint x: 726, startPoint y: 396, endPoint x: 629, endPoint y: 394, distance: 97.0
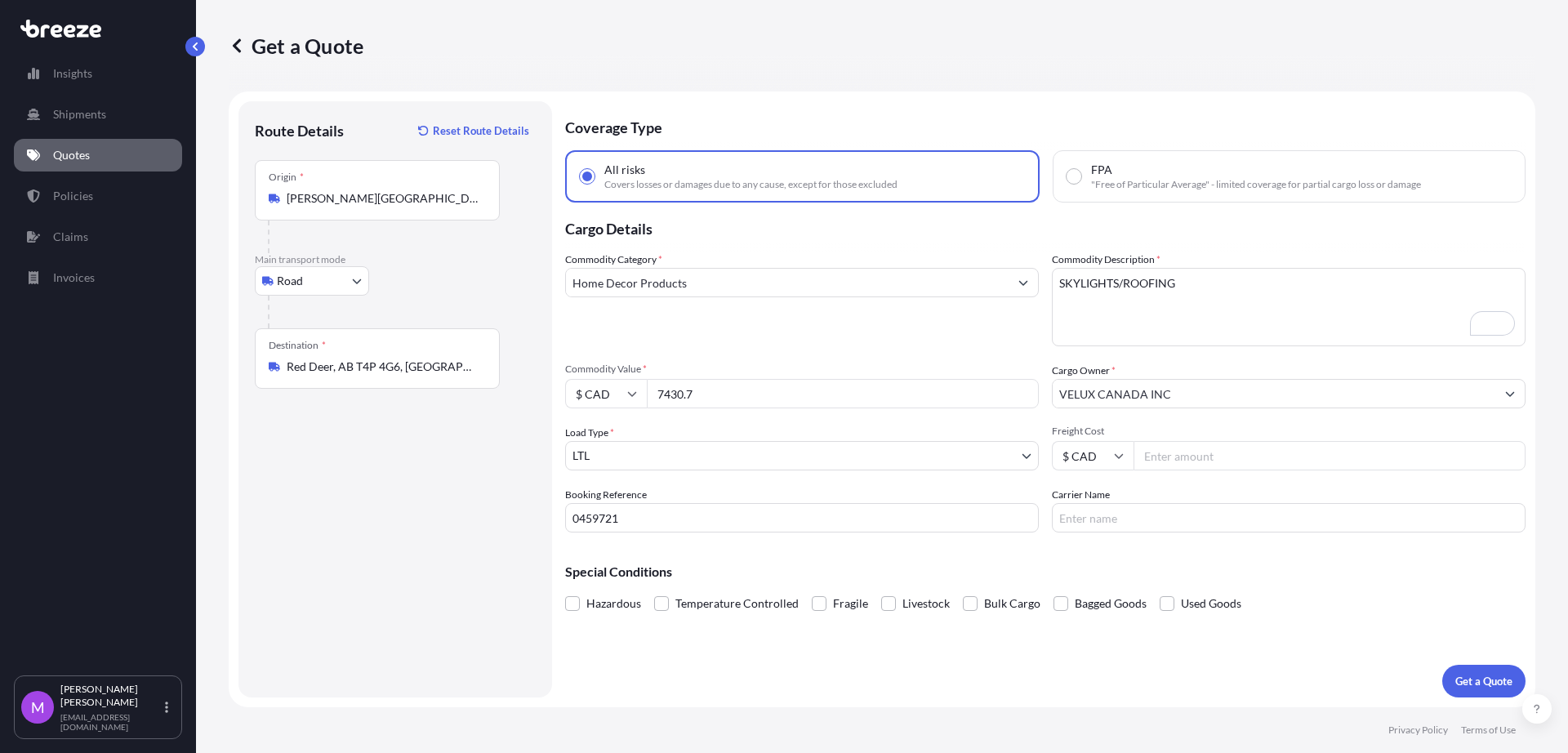
click at [629, 394] on div "$ CAD 7430.7" at bounding box center [802, 393] width 474 height 30
paste input "12616.33"
type input "12616.33"
click at [420, 503] on div "Route Details Reset Route Details Place of loading Road Road Rail Origin * [PER…" at bounding box center [395, 399] width 281 height 564
click at [1480, 691] on button "Get a Quote" at bounding box center [1483, 681] width 83 height 32
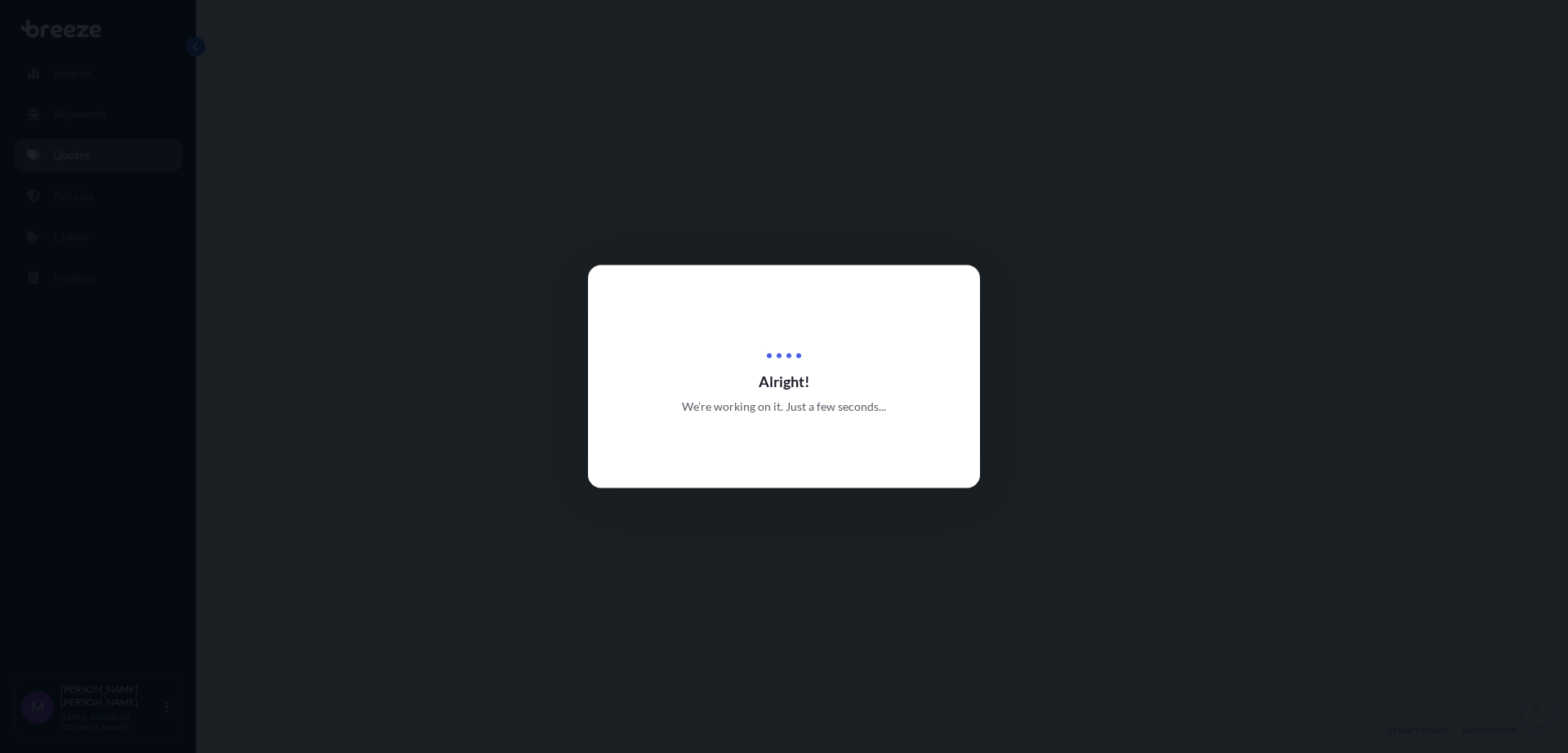
select select "Road"
select select "1"
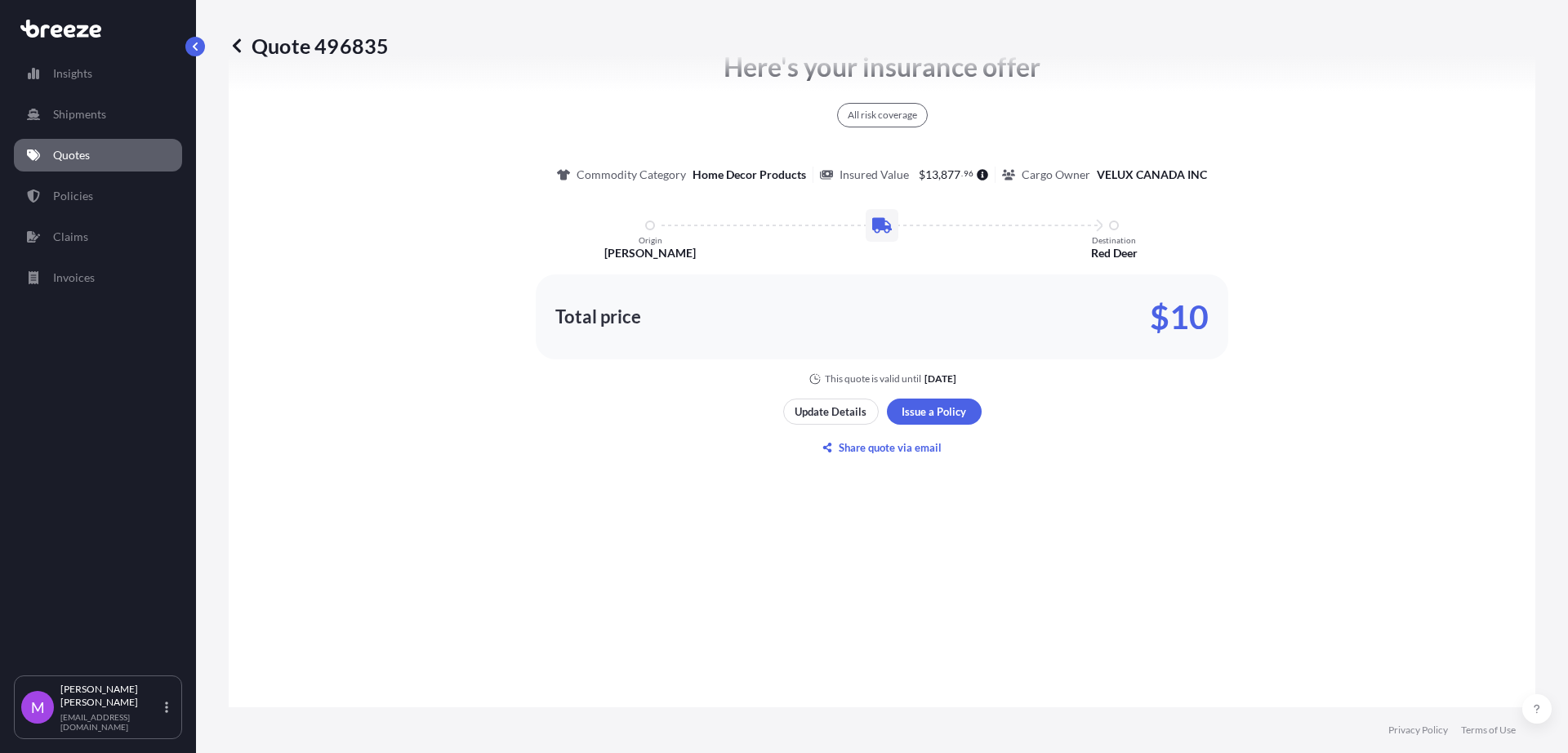
scroll to position [900, 0]
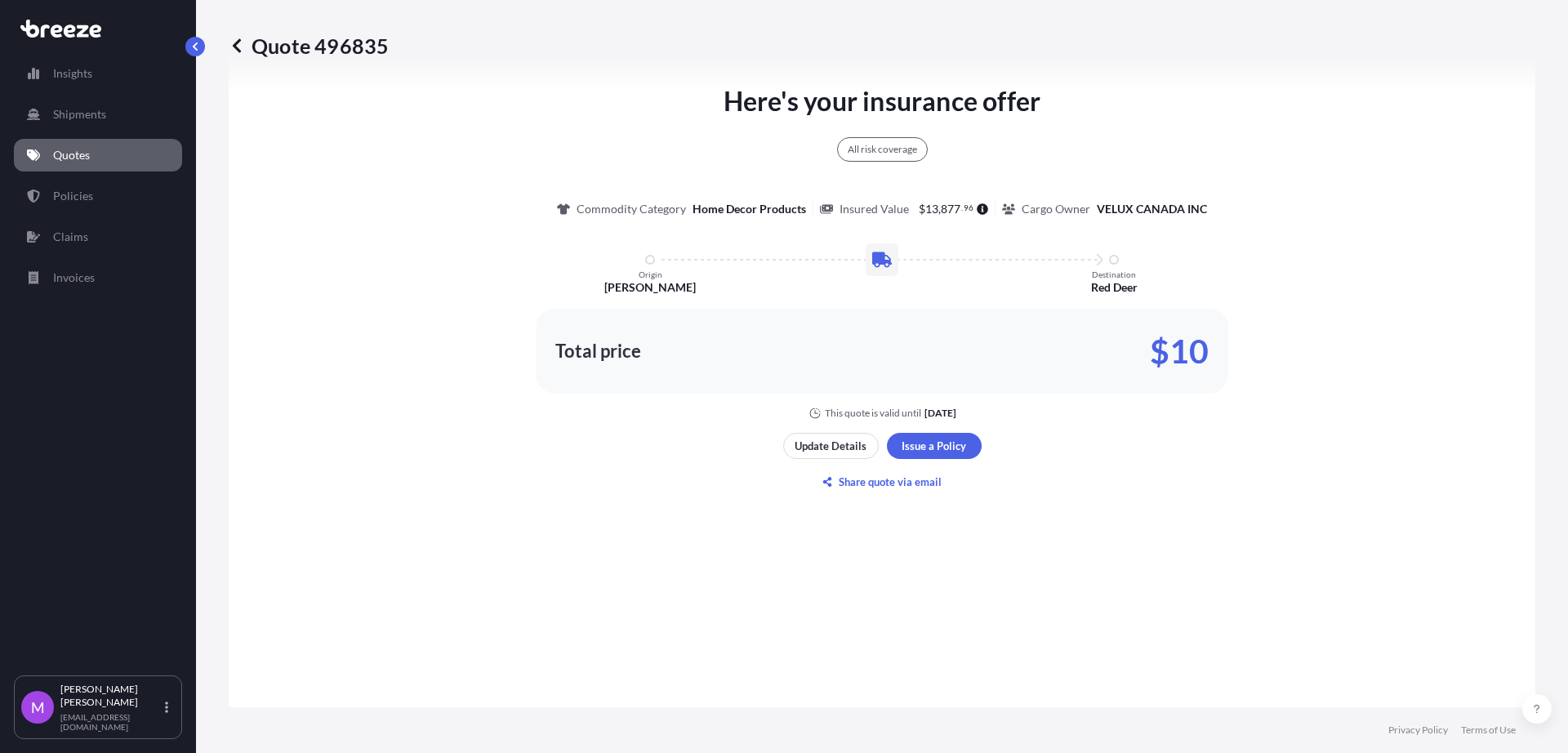
click at [254, 37] on p "Quote 496835" at bounding box center [309, 45] width 160 height 26
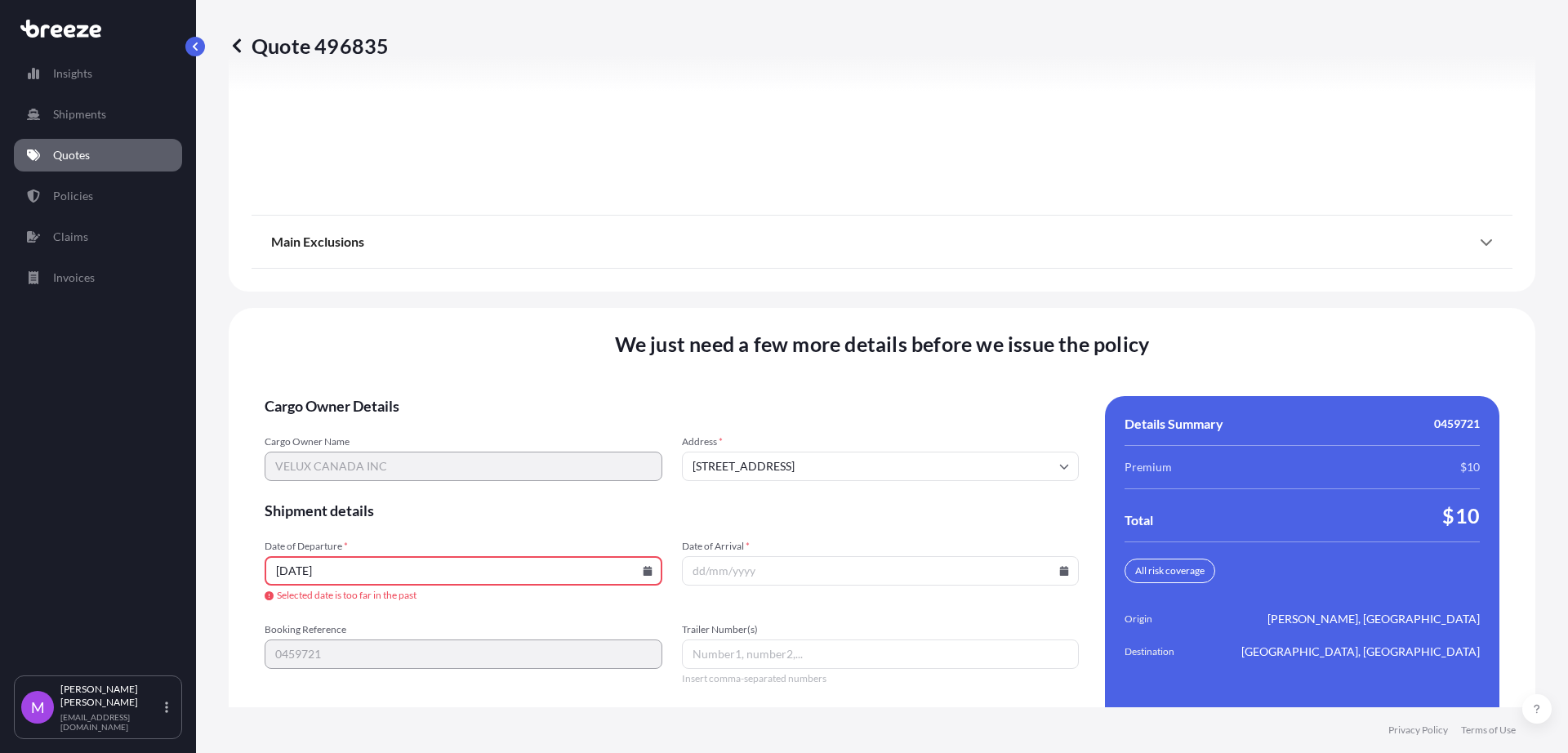
scroll to position [2083, 0]
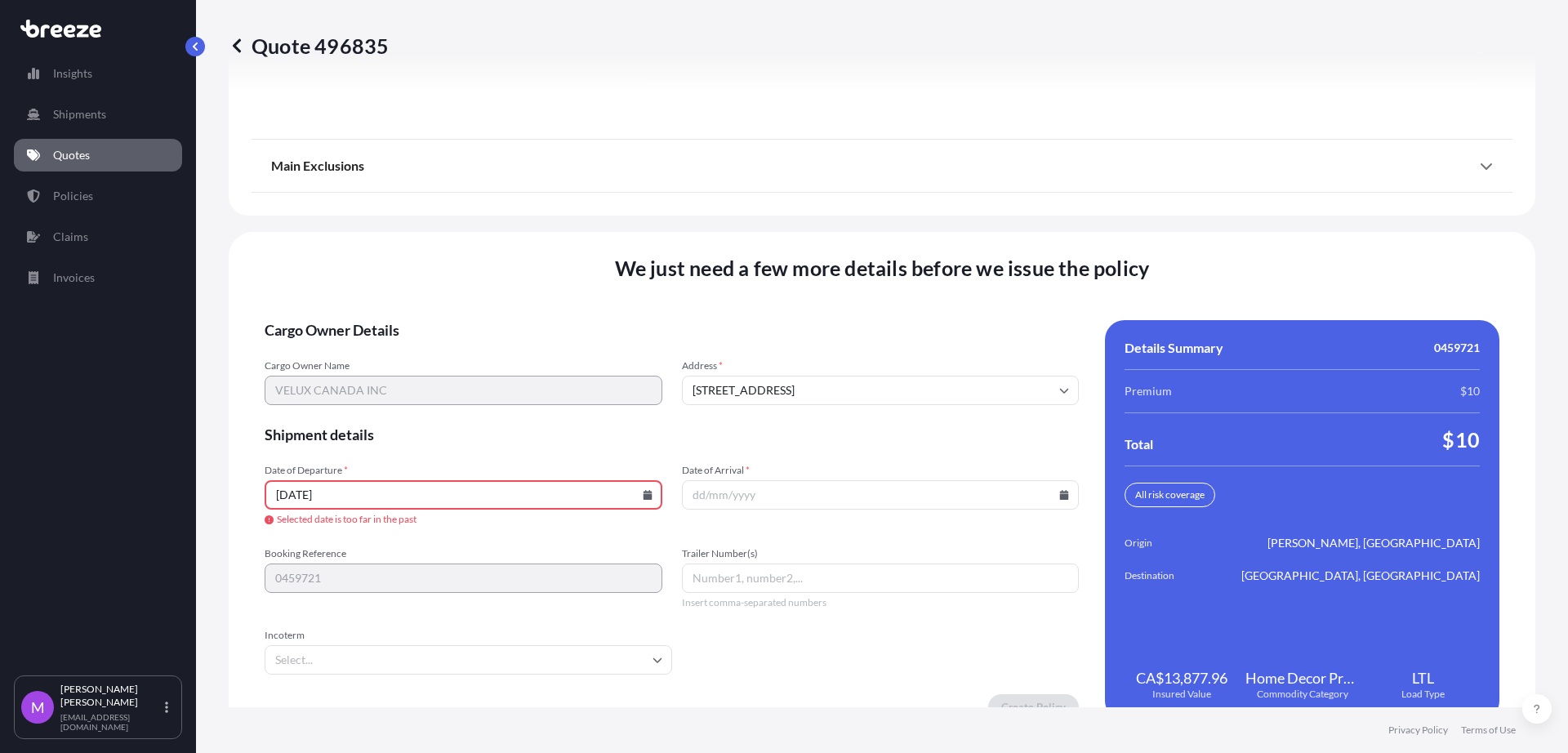
drag, startPoint x: 458, startPoint y: 470, endPoint x: 463, endPoint y: 476, distance: 7.8
click at [458, 470] on span "Date of Departure *" at bounding box center [463, 471] width 398 height 13
click at [458, 480] on input "[DATE]" at bounding box center [463, 494] width 398 height 30
drag, startPoint x: 463, startPoint y: 481, endPoint x: 199, endPoint y: 499, distance: 264.6
click at [199, 499] on div "Quote 496835 Route Details Place of loading Road Road Rail Origin * [PERSON_NAM…" at bounding box center [882, 354] width 1372 height 708
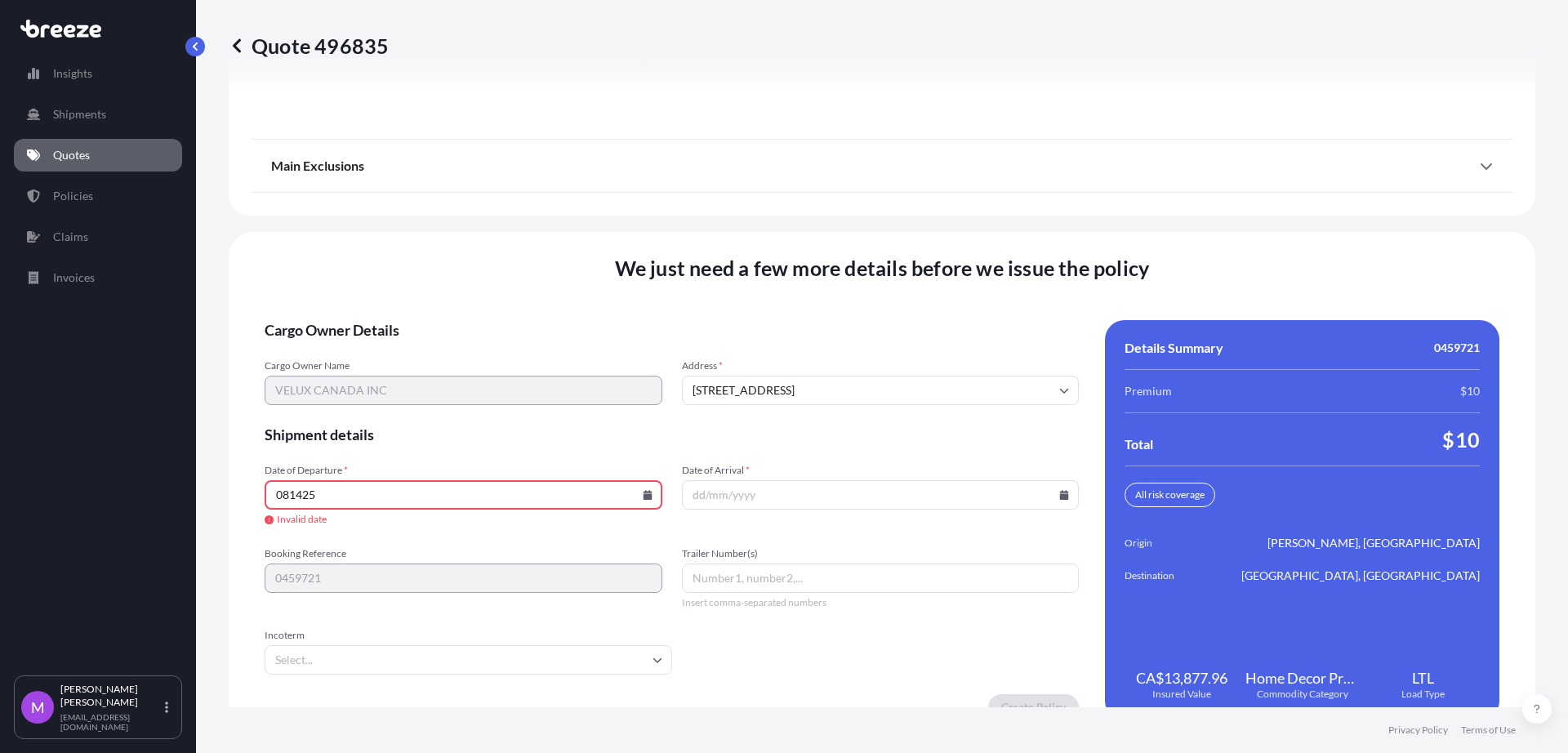
click at [812, 491] on input "Date of Arrival *" at bounding box center [880, 494] width 398 height 30
click at [646, 497] on div "081425" at bounding box center [463, 494] width 398 height 30
click at [645, 497] on icon at bounding box center [647, 495] width 9 height 10
click at [462, 346] on button "14" at bounding box center [460, 349] width 26 height 26
type input "[DATE]"
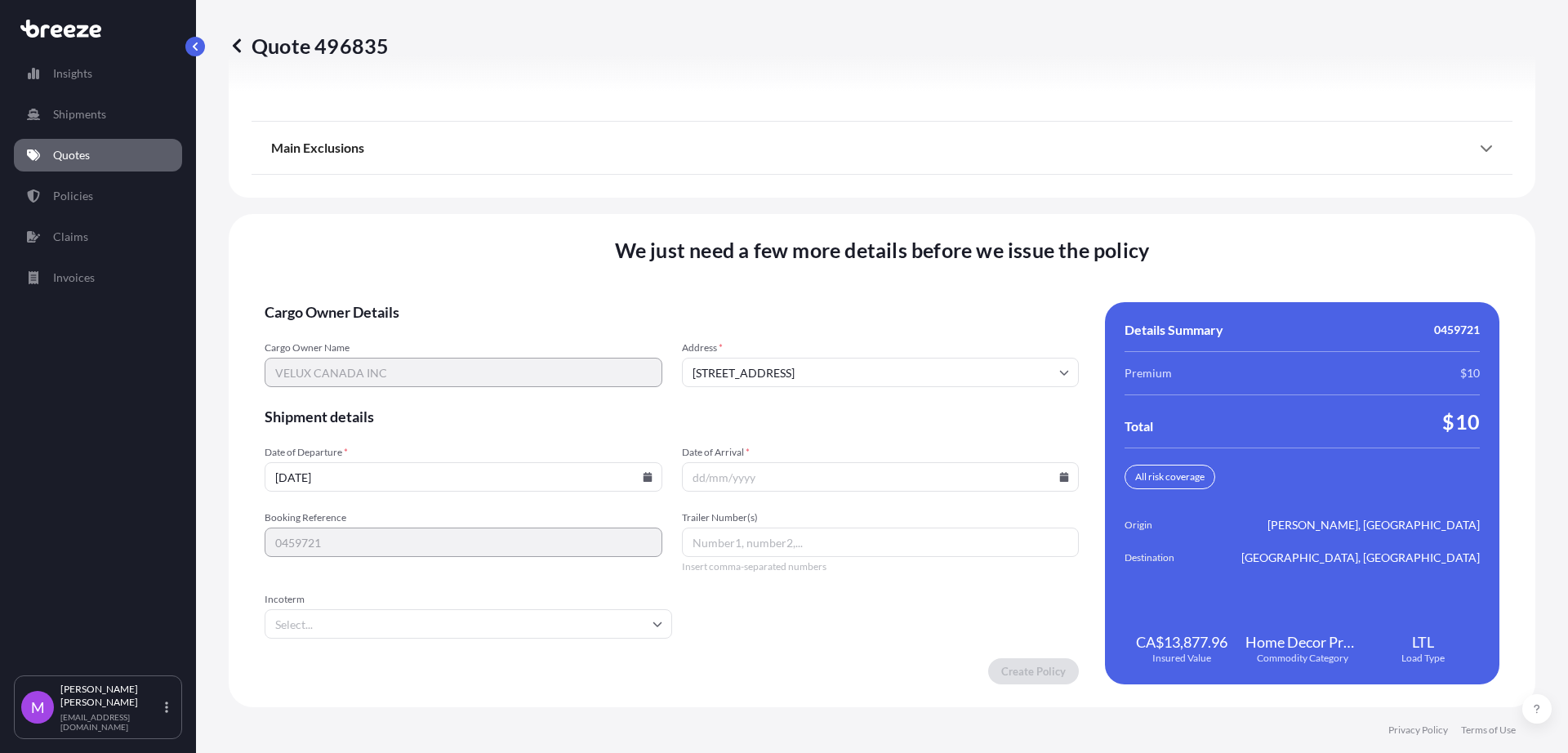
click at [1048, 474] on div at bounding box center [880, 477] width 398 height 30
click at [1060, 474] on icon at bounding box center [1063, 477] width 9 height 10
click at [788, 363] on button "19" at bounding box center [795, 362] width 26 height 26
click at [1054, 483] on input "[DATE]" at bounding box center [880, 477] width 398 height 30
click at [1060, 479] on icon at bounding box center [1063, 477] width 9 height 10
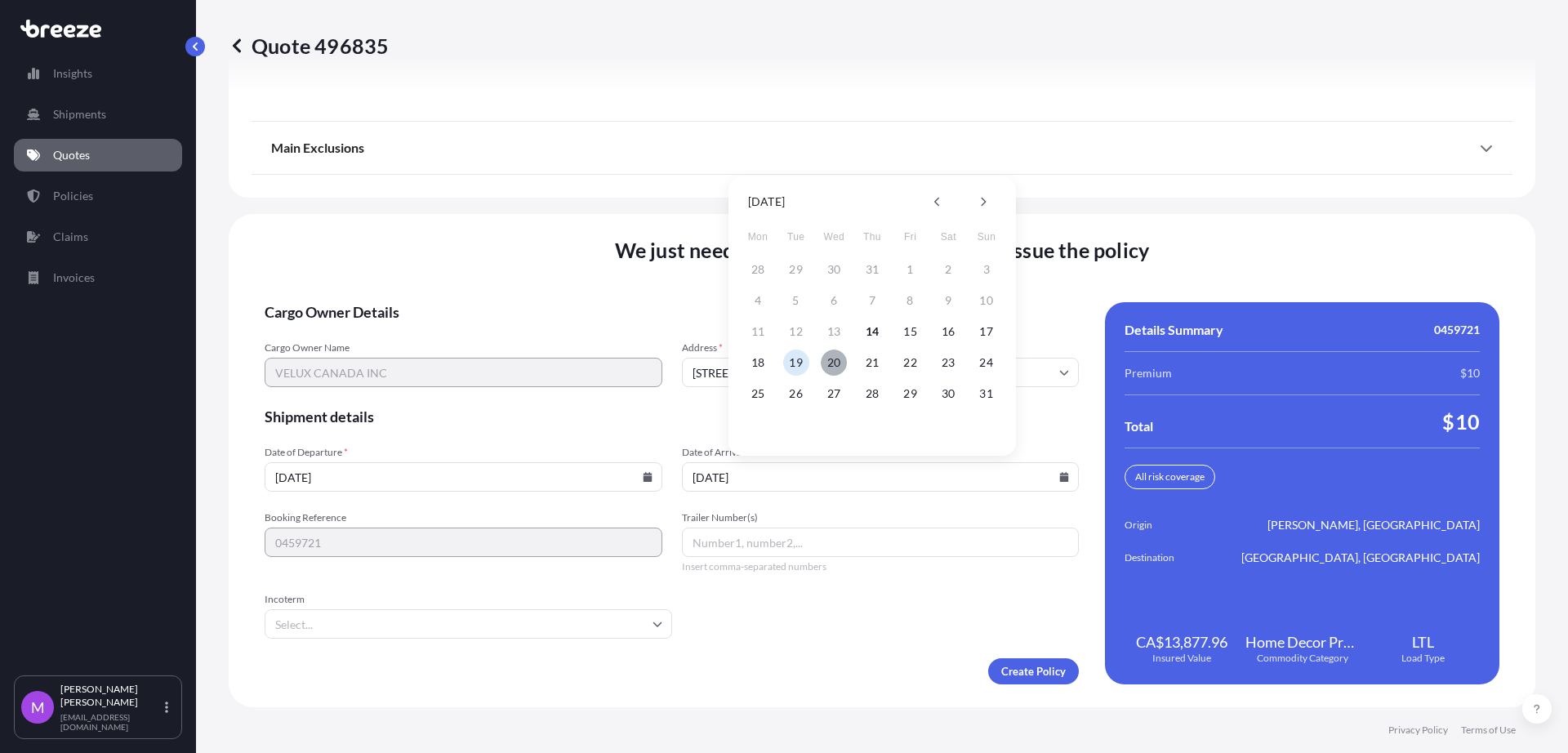
click at [831, 372] on button "20" at bounding box center [834, 362] width 26 height 26
type input "[DATE]"
click at [713, 641] on form "Cargo Owner Details Cargo Owner Name VELUX CANADA INC Address * [STREET_ADDRESS…" at bounding box center [671, 493] width 815 height 383
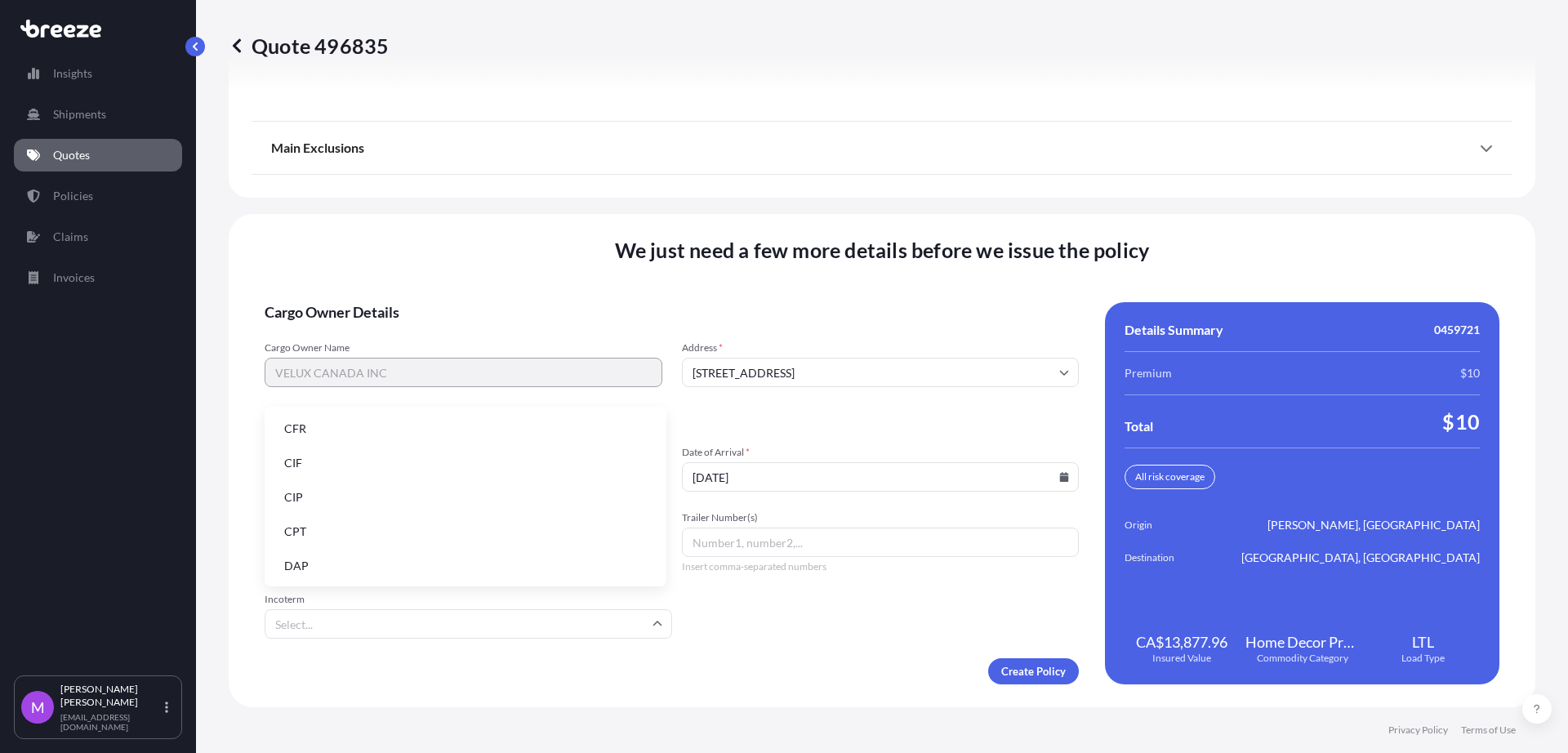
click at [354, 629] on input "Incoterm" at bounding box center [467, 624] width 407 height 30
click at [310, 465] on li "CIF" at bounding box center [465, 463] width 389 height 31
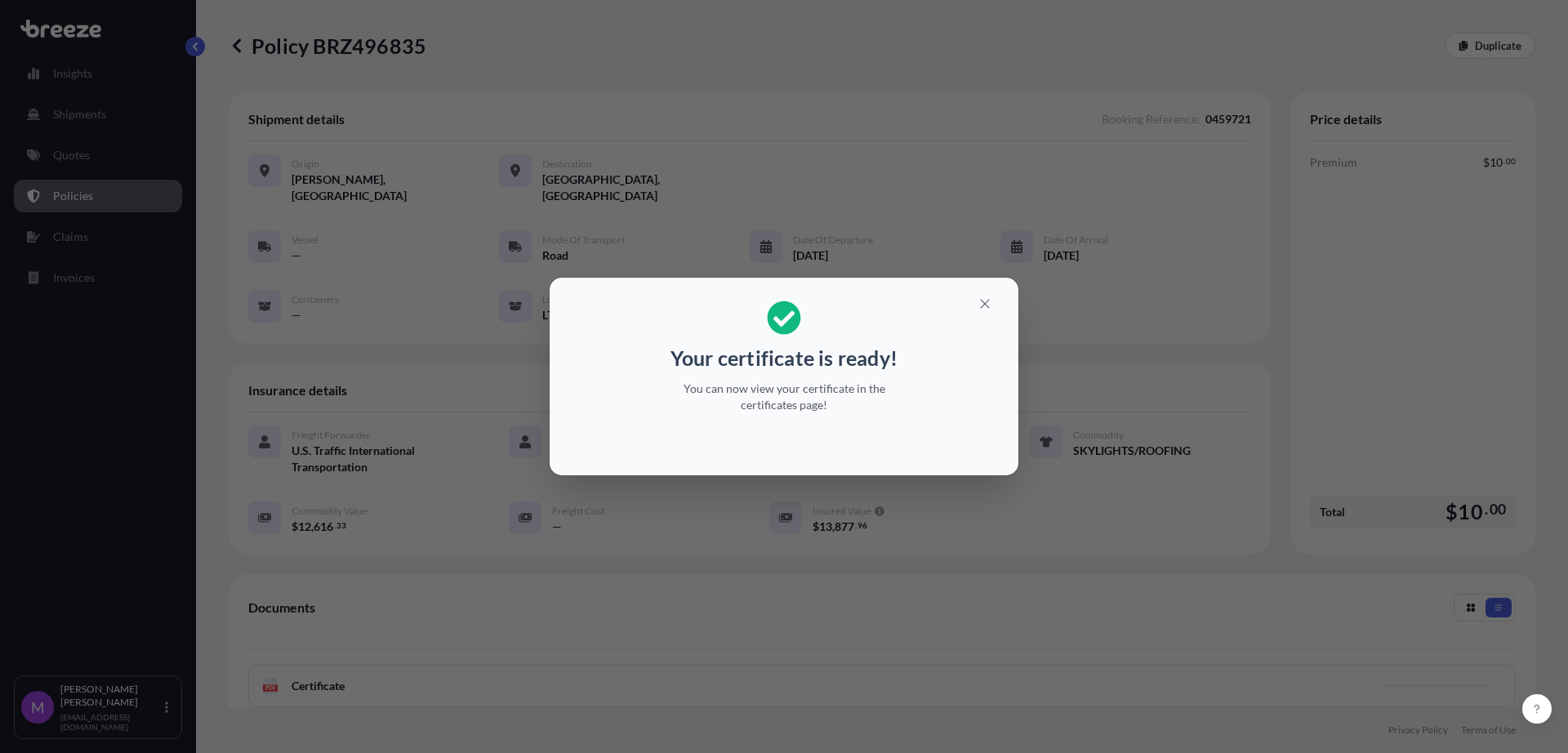
click at [680, 554] on div "Your certificate is ready! You can now view your certificate in the certificate…" at bounding box center [784, 376] width 1568 height 753
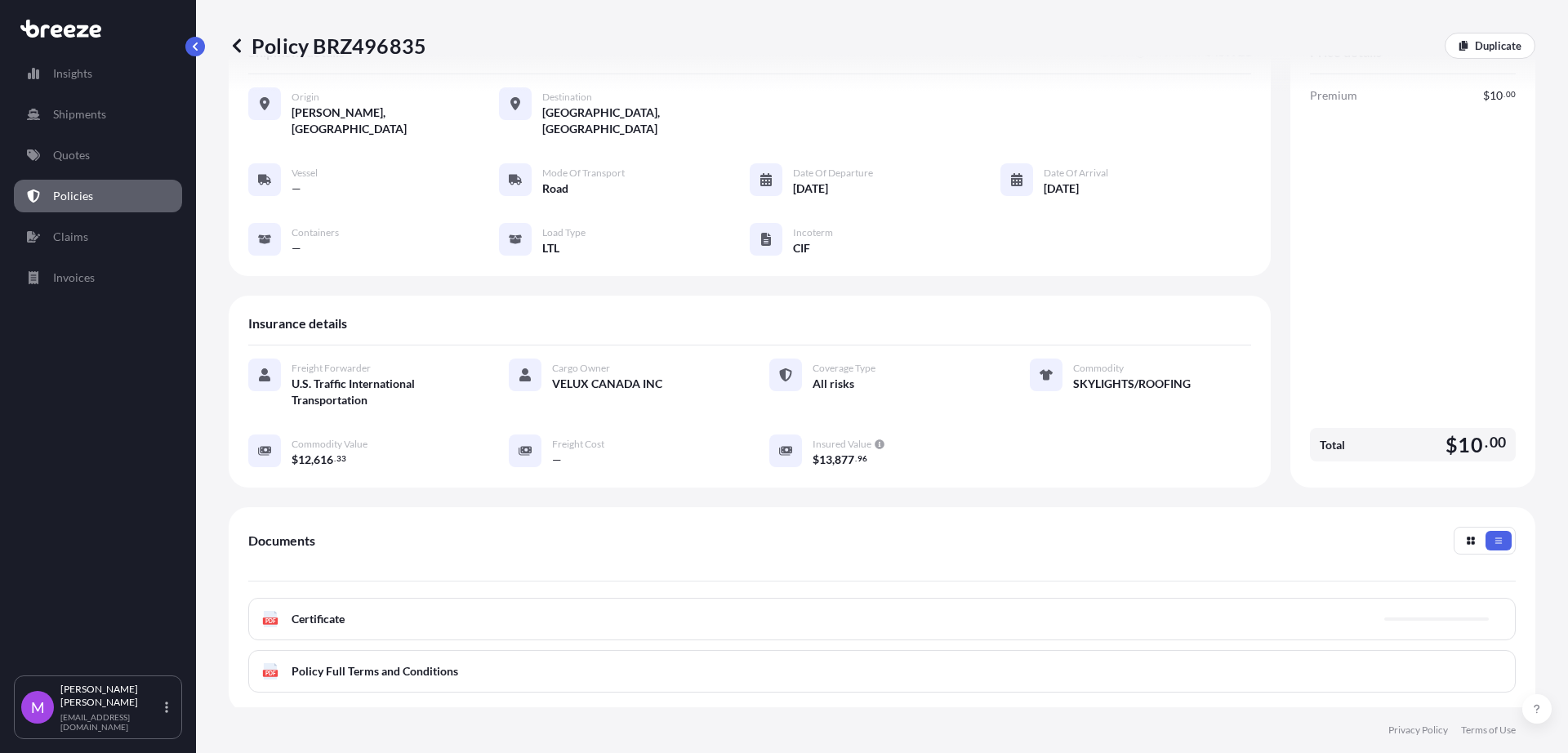
scroll to position [102, 0]
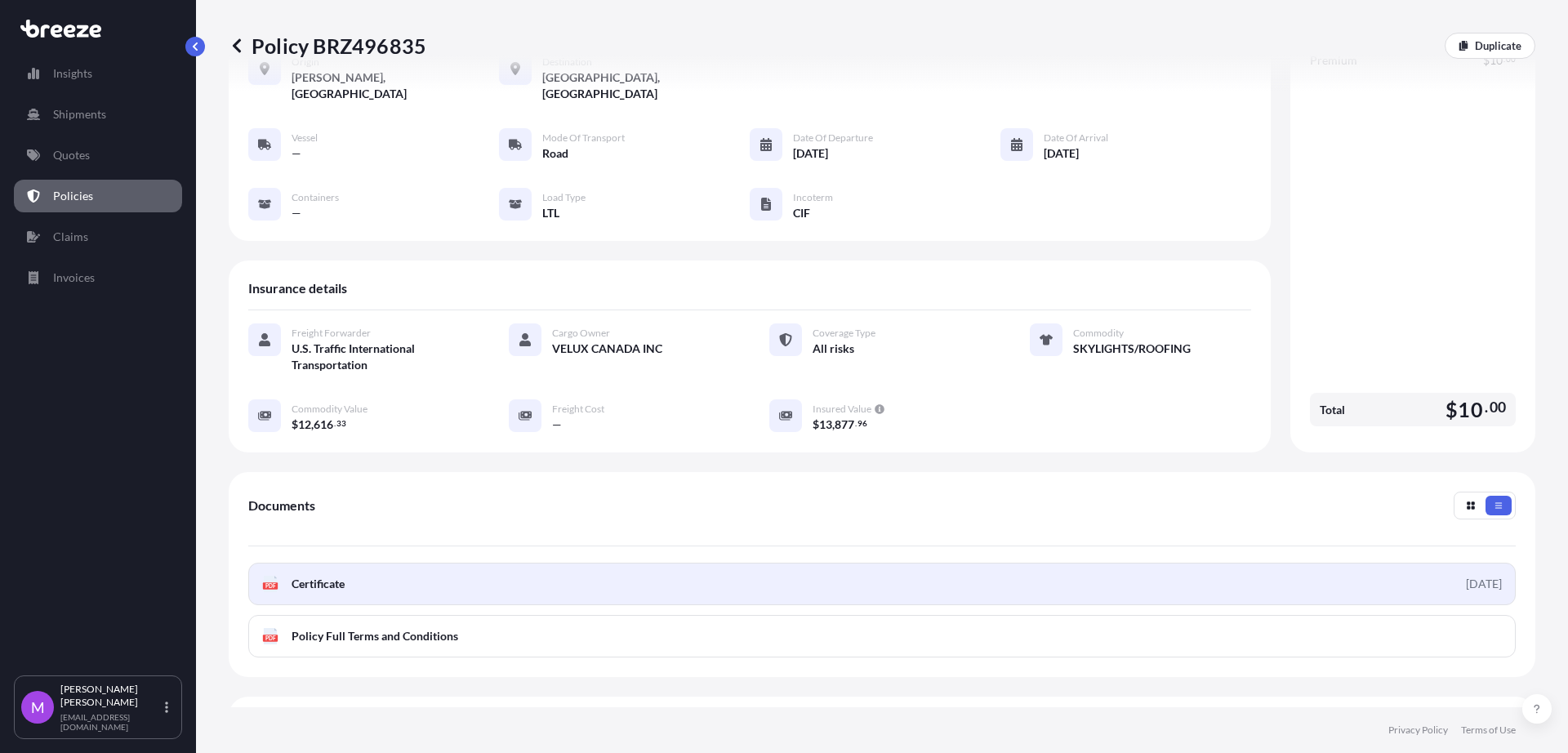
click at [1166, 578] on link "PDF Certificate [DATE]" at bounding box center [881, 584] width 1268 height 43
